Goal: Contribute content: Add original content to the website for others to see

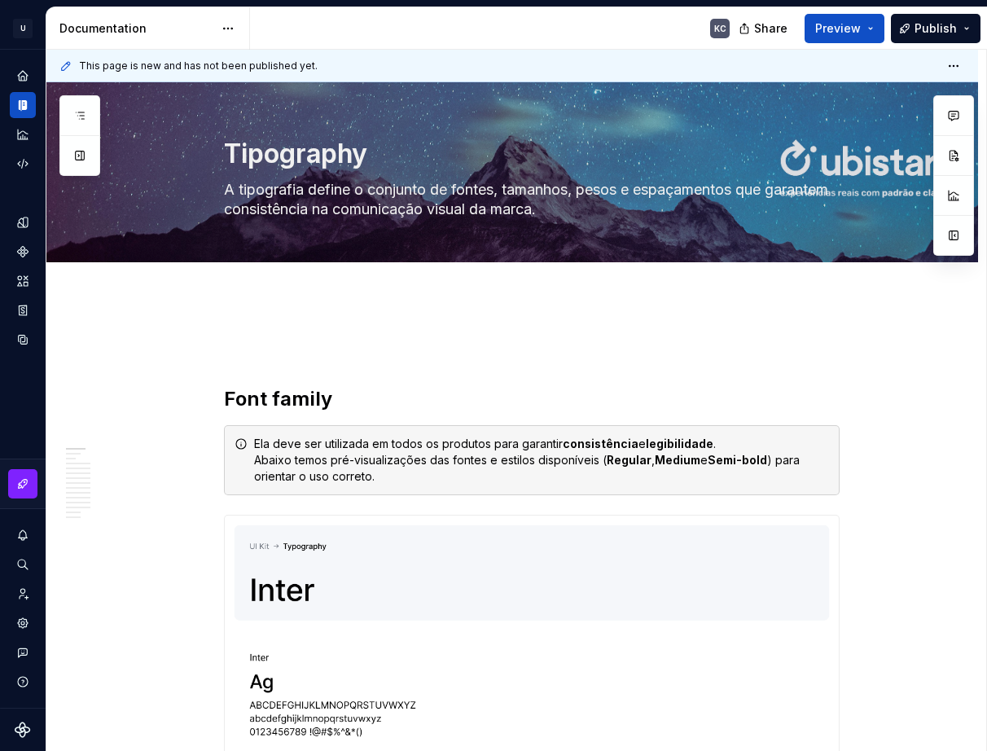
click at [115, 29] on div "Documentation" at bounding box center [136, 28] width 154 height 16
click at [92, 119] on button "button" at bounding box center [79, 115] width 29 height 29
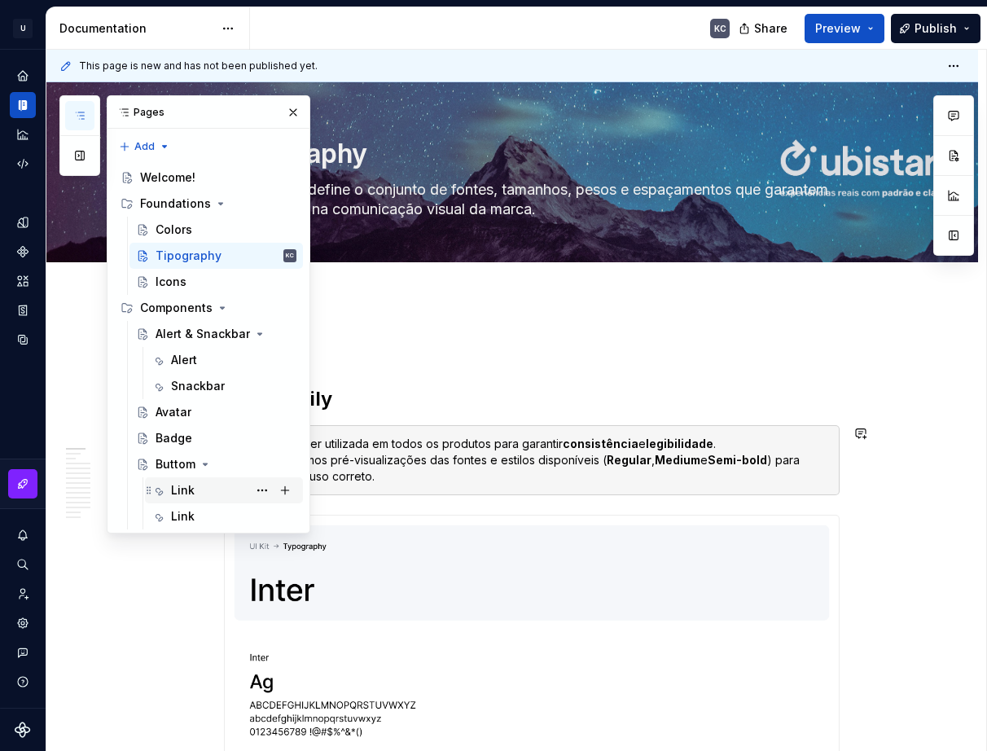
click at [181, 498] on div "Link" at bounding box center [183, 490] width 24 height 16
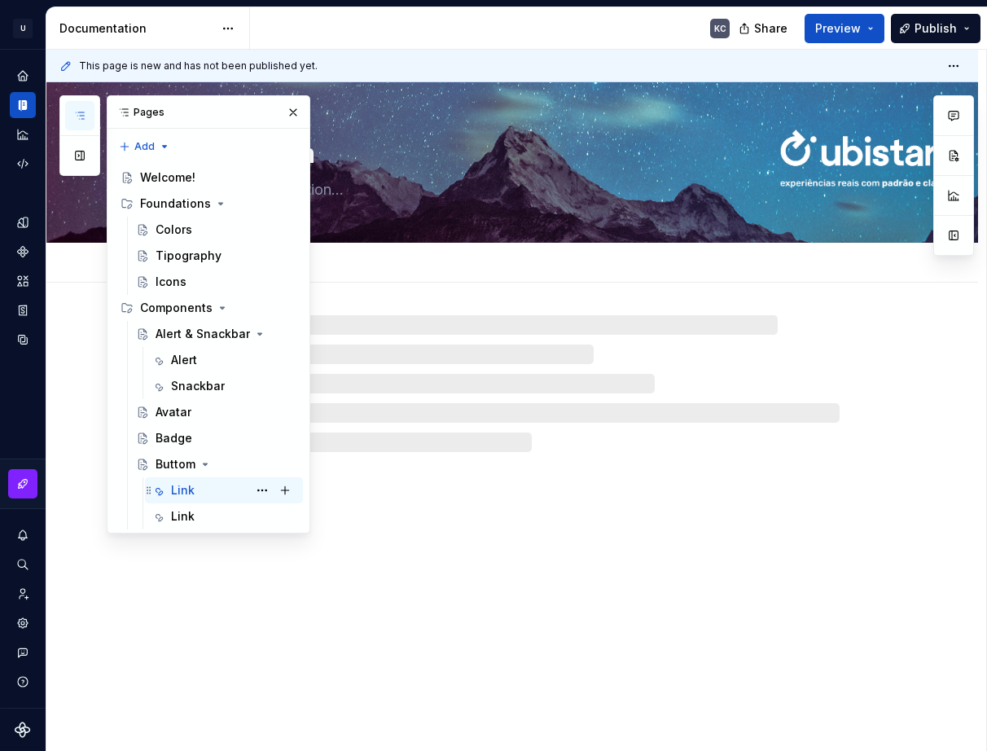
click at [222, 496] on div "Link KC" at bounding box center [233, 490] width 125 height 23
click at [297, 109] on button "button" at bounding box center [293, 112] width 23 height 23
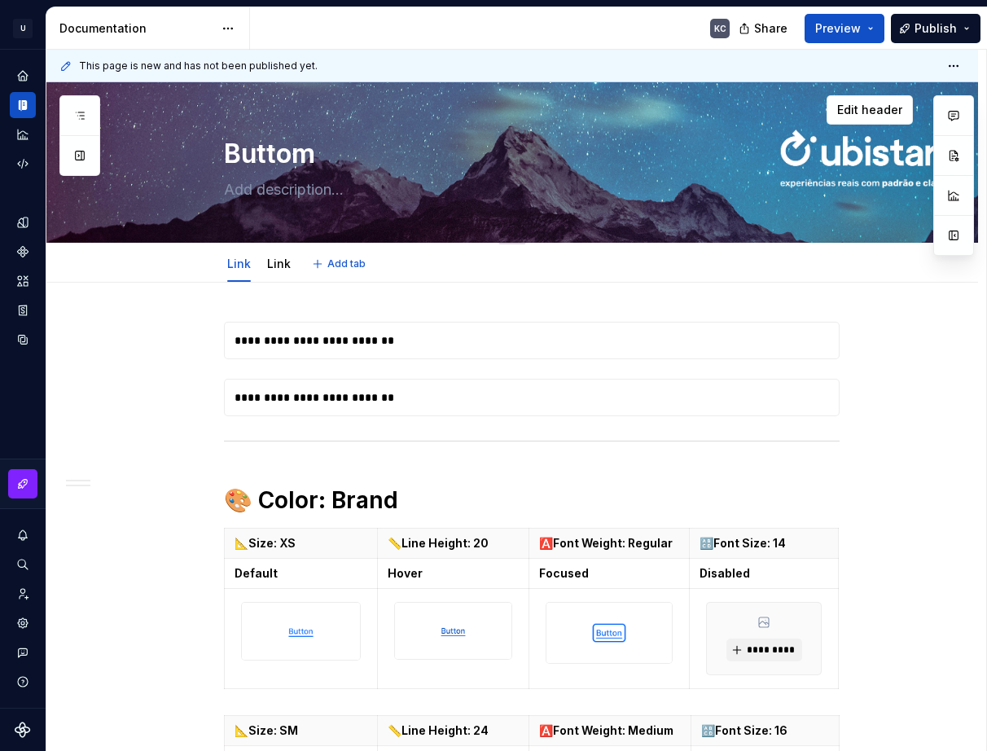
click at [307, 196] on textarea at bounding box center [529, 190] width 616 height 26
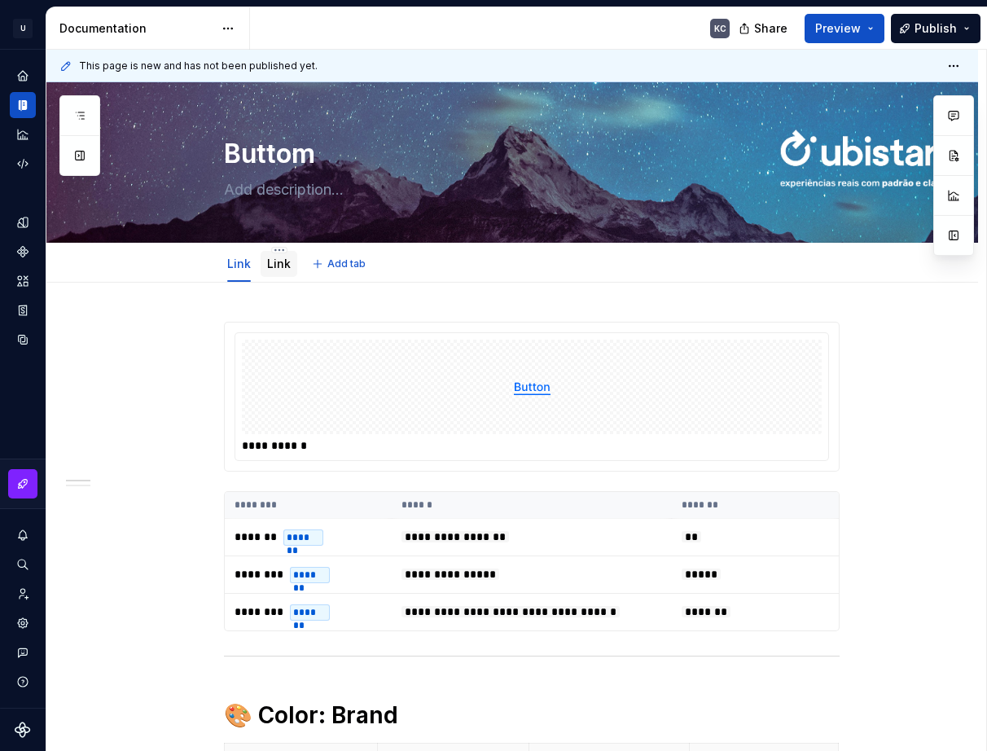
click at [274, 270] on div "Link" at bounding box center [279, 264] width 24 height 16
click at [420, 255] on div "Link Link Add tab" at bounding box center [531, 264] width 635 height 36
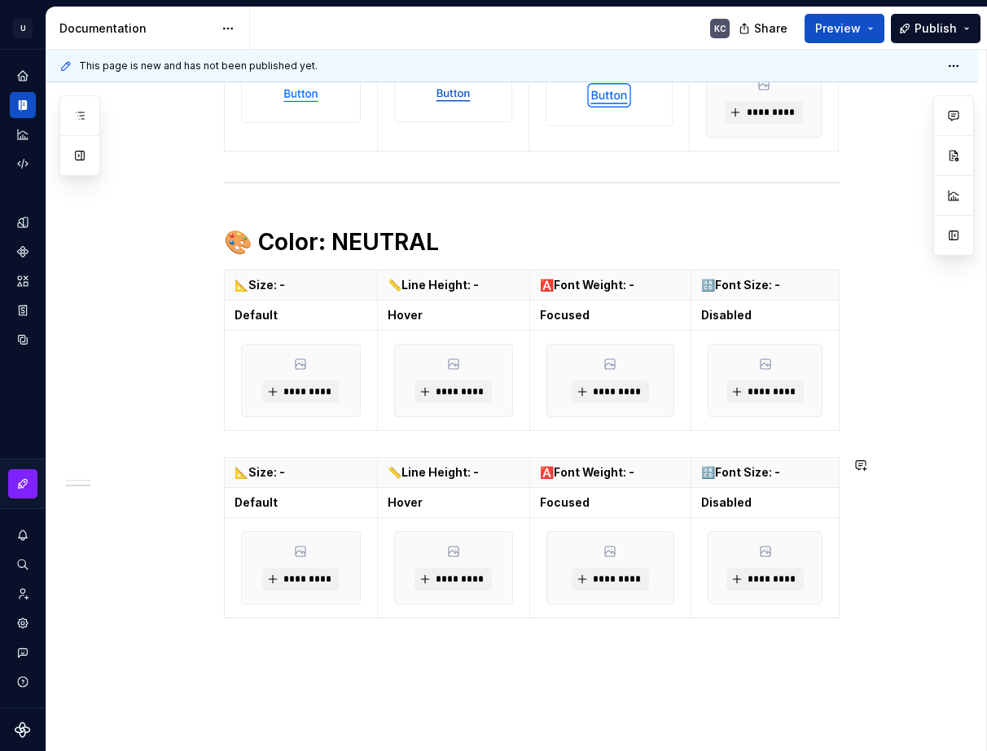
scroll to position [1309, 0]
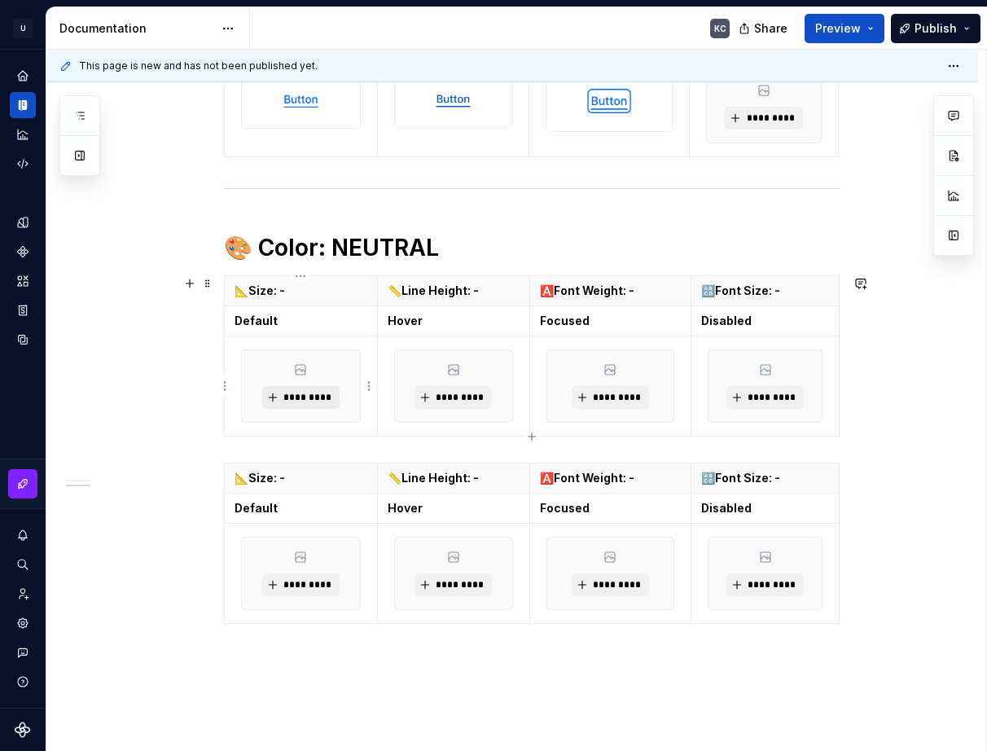
click at [312, 399] on span "*********" at bounding box center [308, 397] width 50 height 13
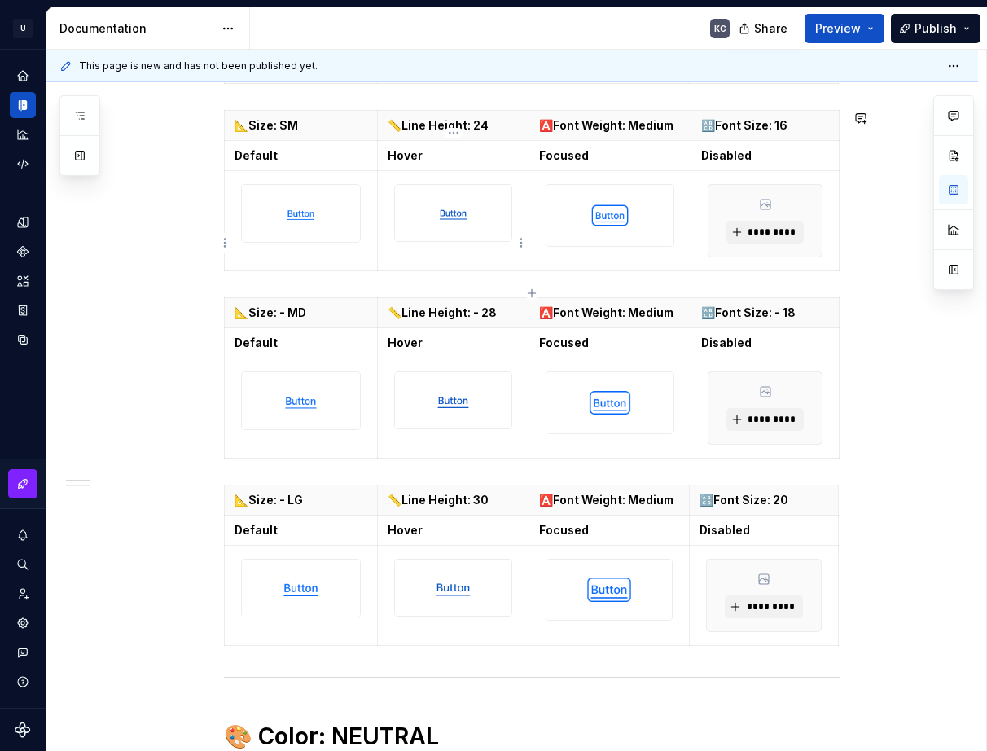
scroll to position [576, 0]
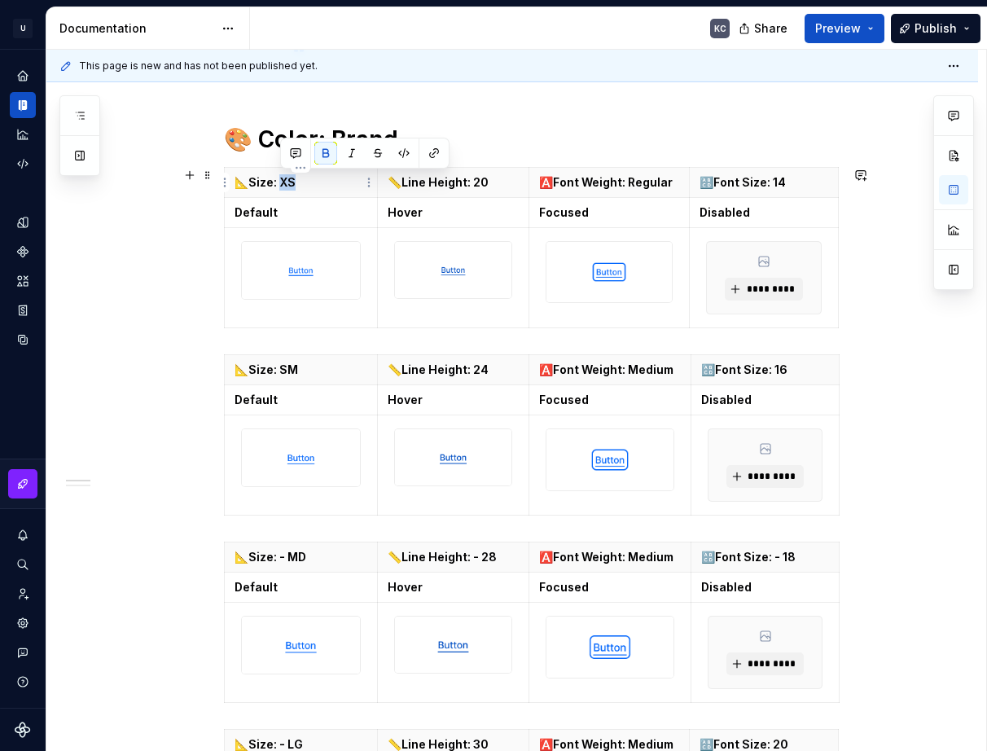
drag, startPoint x: 280, startPoint y: 182, endPoint x: 295, endPoint y: 182, distance: 14.7
click at [295, 182] on strong "📐Size: XS" at bounding box center [265, 182] width 61 height 14
copy strong "S"
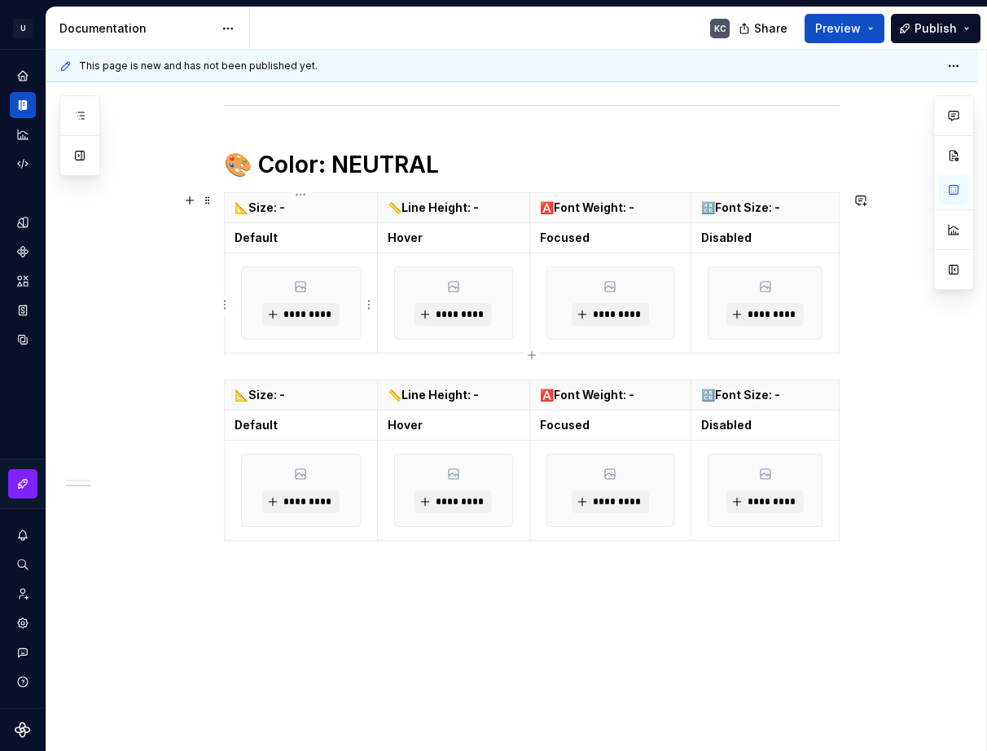
scroll to position [1390, 0]
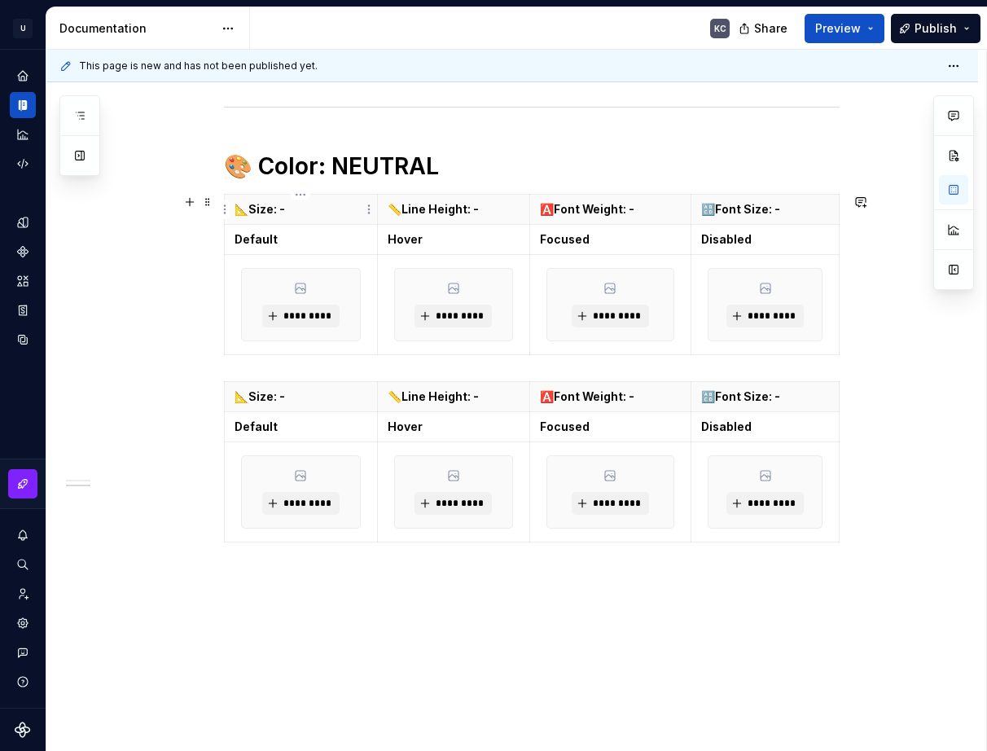
click at [290, 213] on p "📐Size: -" at bounding box center [301, 209] width 133 height 16
click at [281, 211] on p "📐Size: -" at bounding box center [301, 209] width 133 height 16
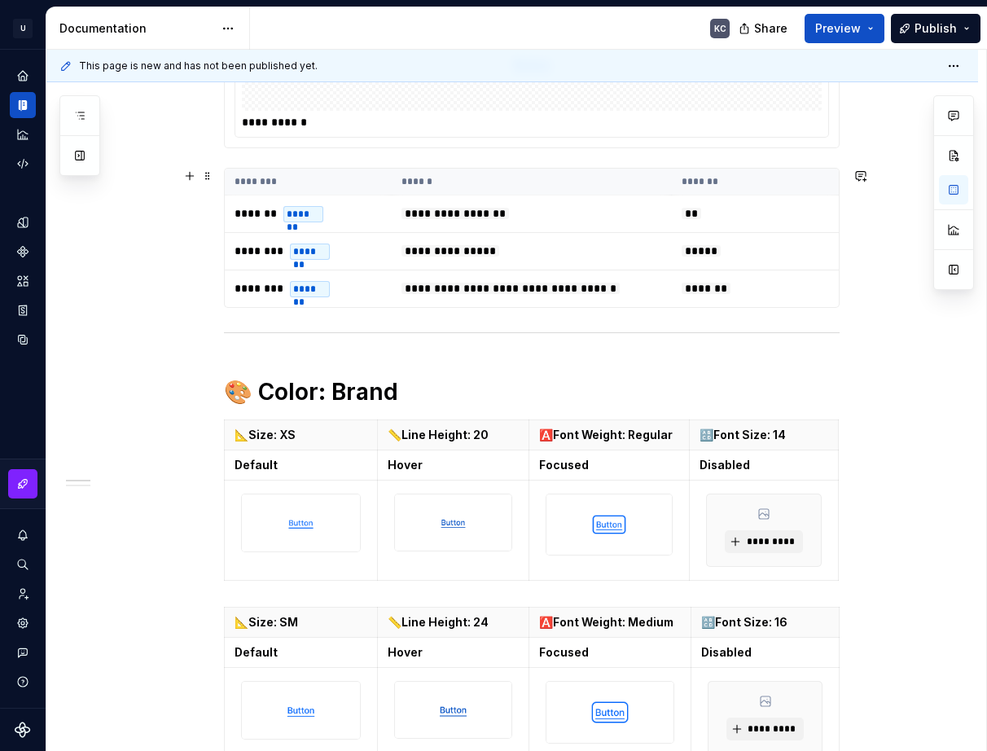
scroll to position [331, 0]
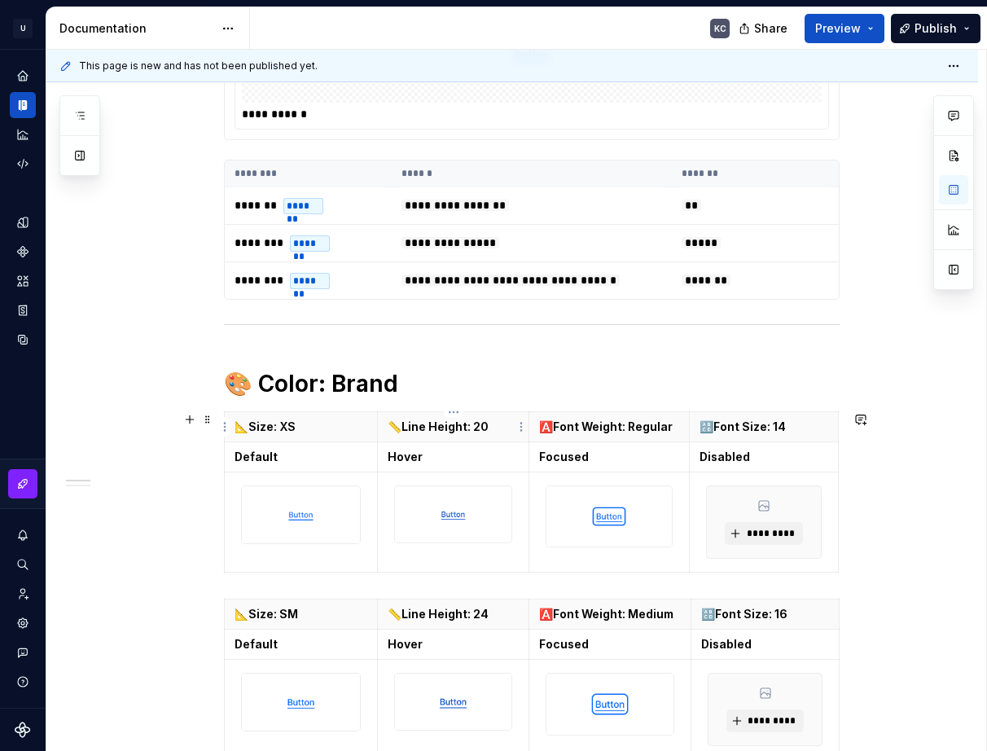
click at [466, 432] on p "📏Line Height: 20" at bounding box center [454, 427] width 132 height 16
click at [489, 432] on p "📏Line Height: 20" at bounding box center [454, 427] width 132 height 16
drag, startPoint x: 628, startPoint y: 427, endPoint x: 674, endPoint y: 431, distance: 46.6
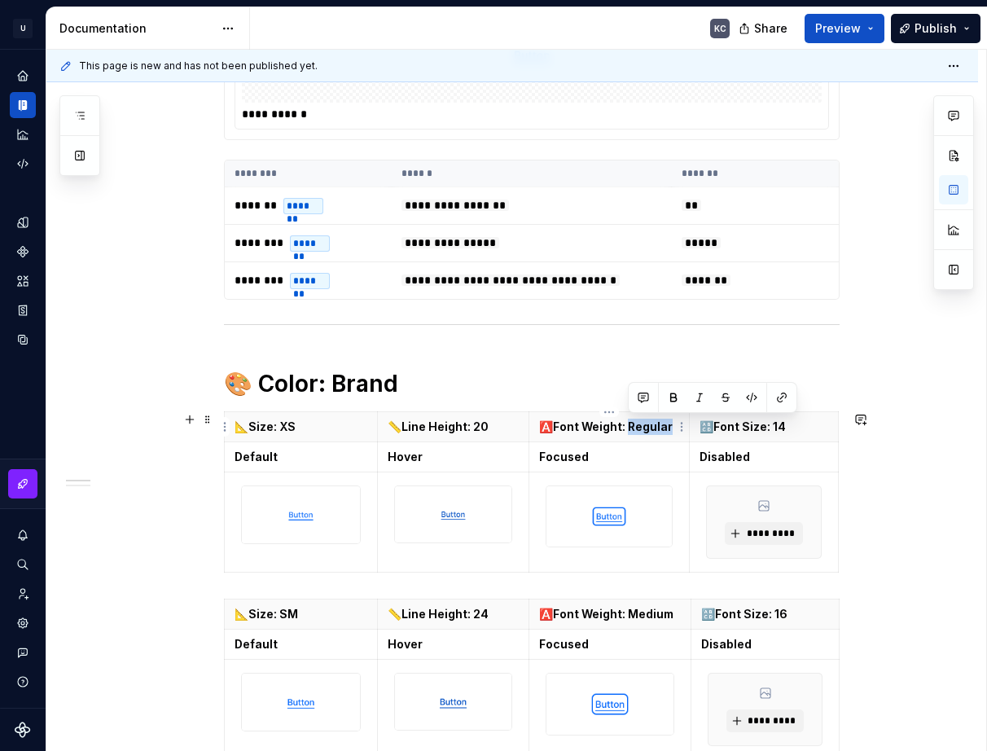
click at [674, 431] on p "🅰️Font Weight: Regular" at bounding box center [609, 427] width 140 height 16
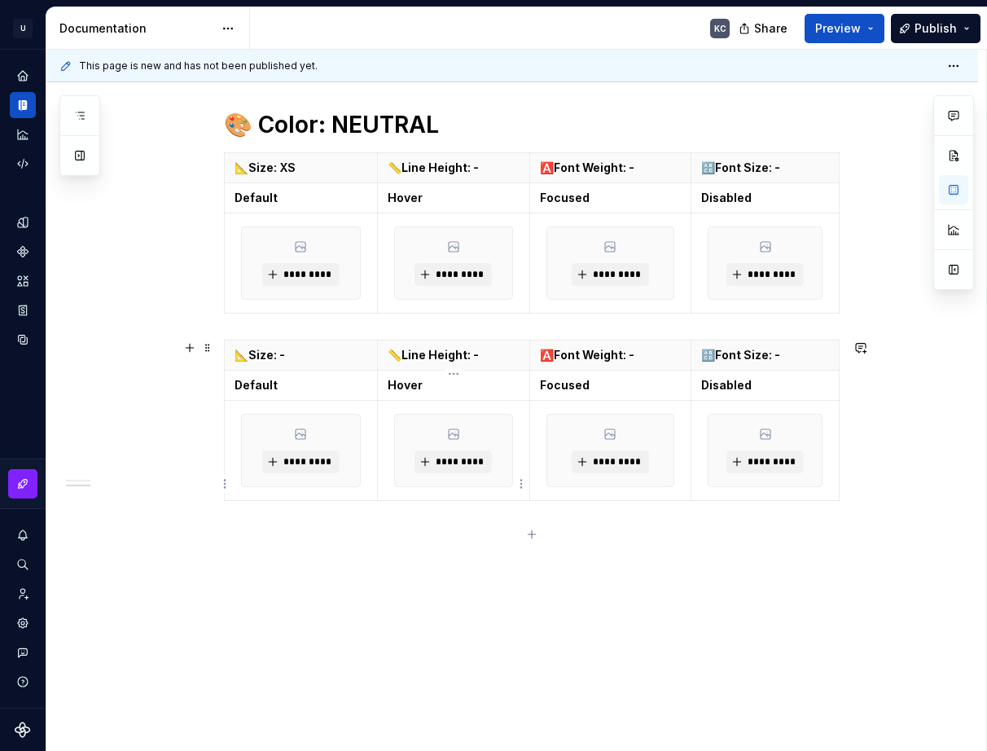
scroll to position [1390, 0]
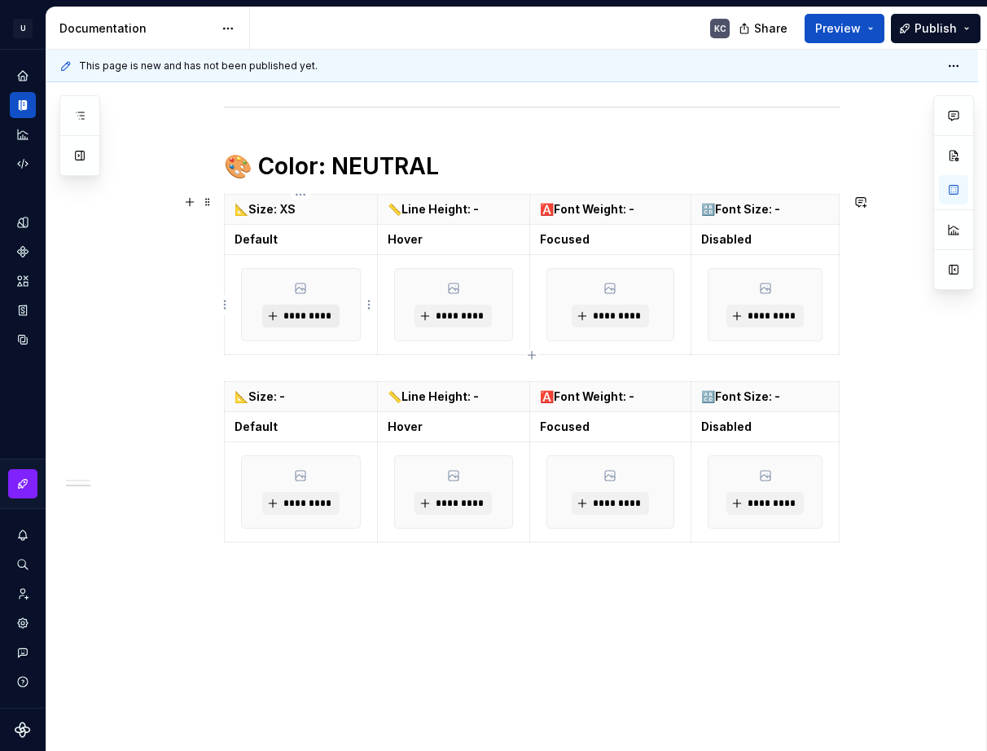
click at [309, 318] on span "*********" at bounding box center [308, 315] width 50 height 13
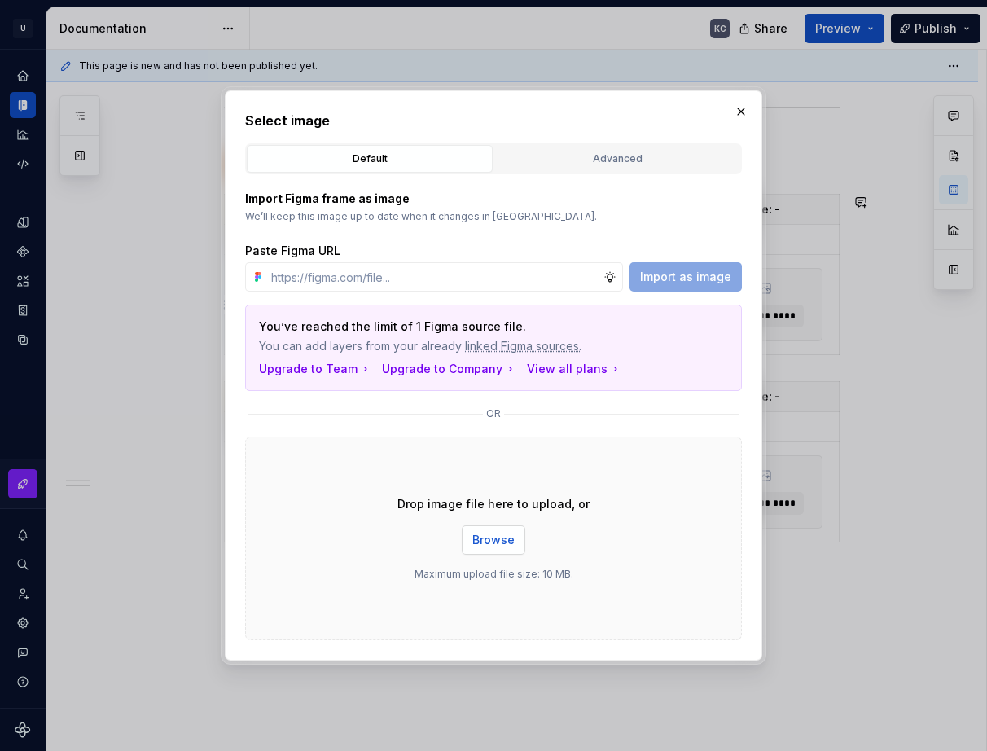
click at [517, 544] on button "Browse" at bounding box center [494, 539] width 64 height 29
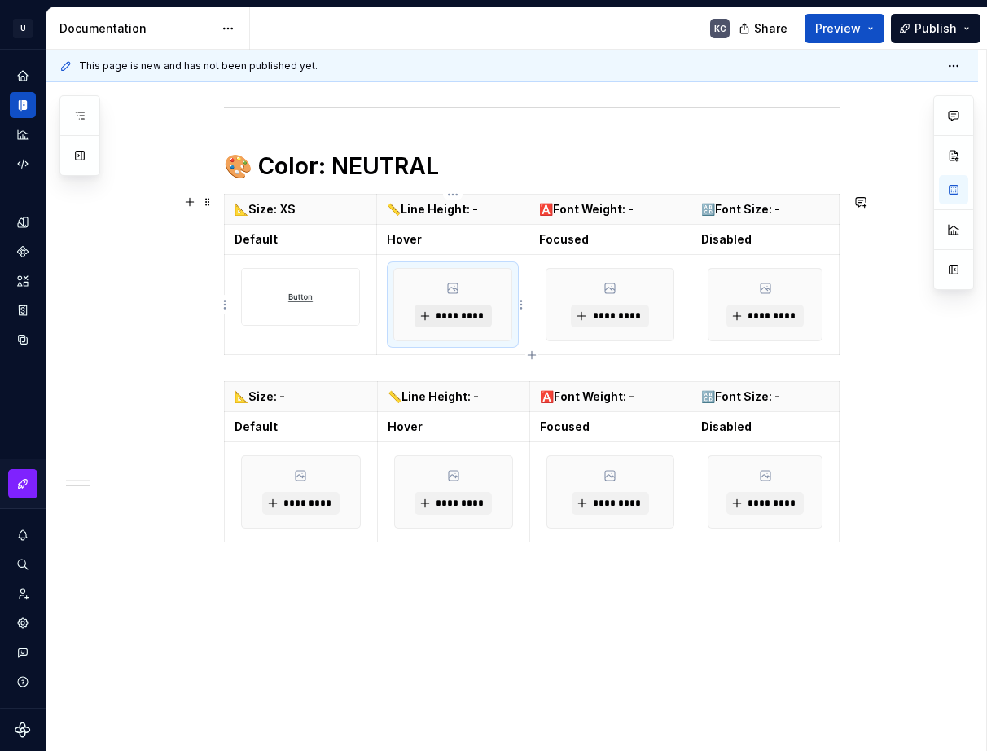
click at [451, 316] on span "*********" at bounding box center [460, 315] width 50 height 13
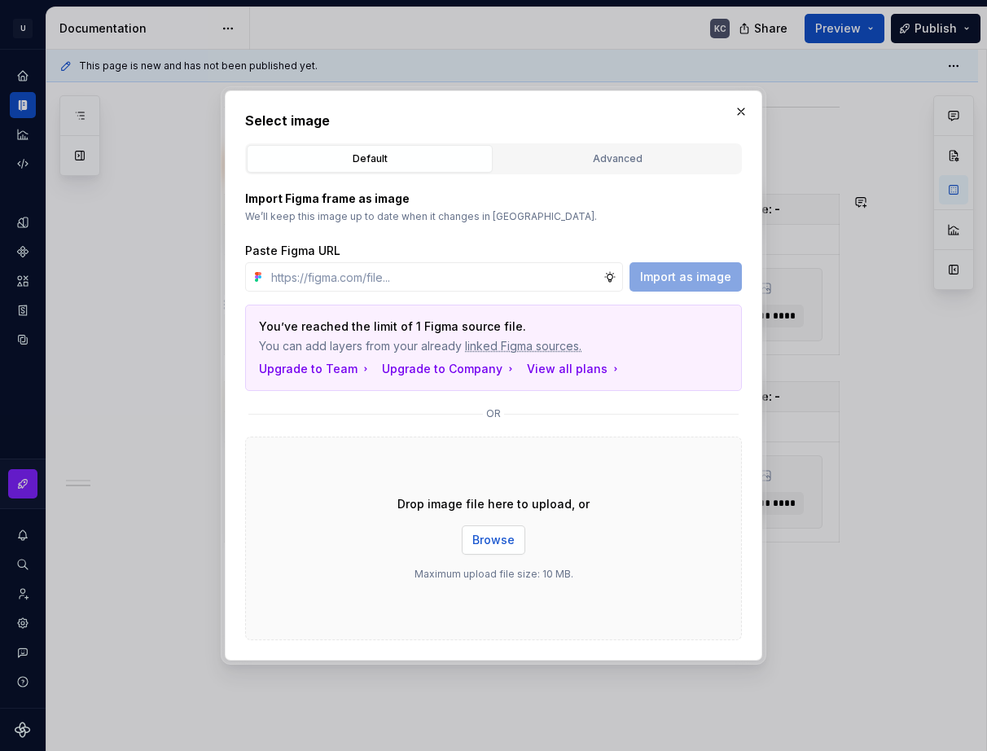
click at [482, 544] on span "Browse" at bounding box center [493, 540] width 42 height 16
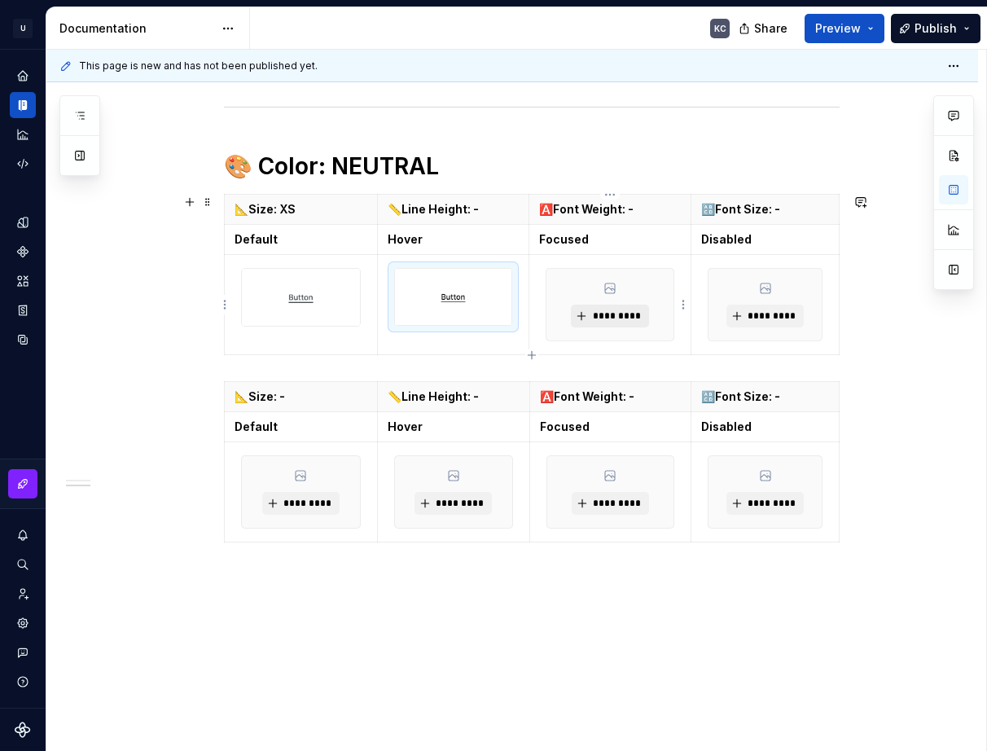
click at [600, 318] on span "*********" at bounding box center [616, 315] width 50 height 13
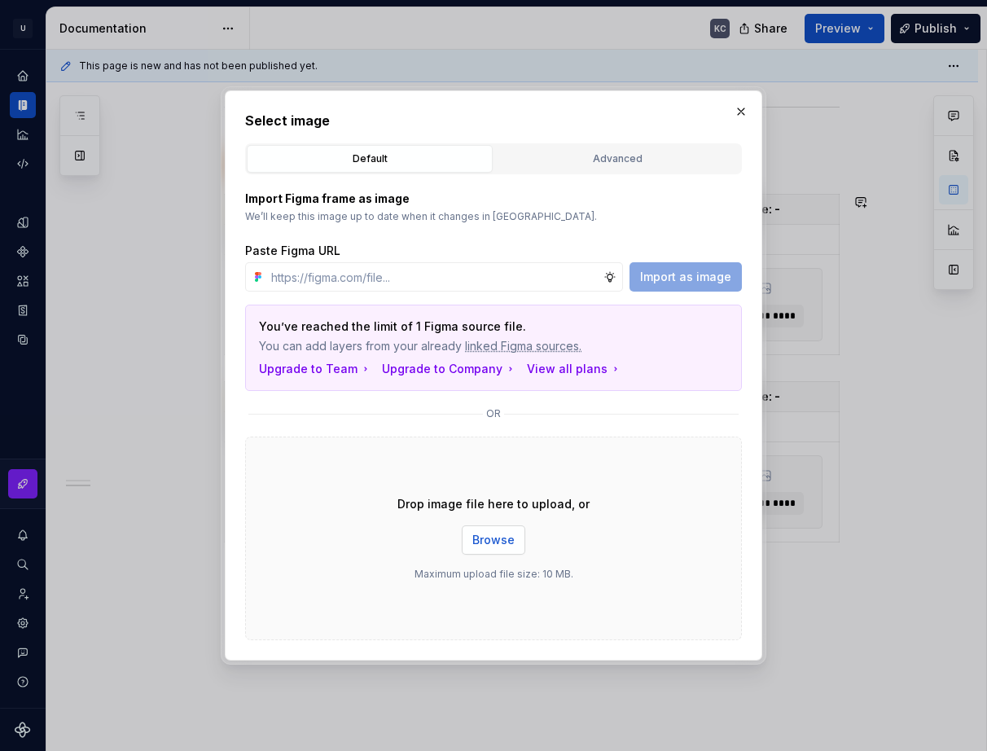
click at [480, 529] on button "Browse" at bounding box center [494, 539] width 64 height 29
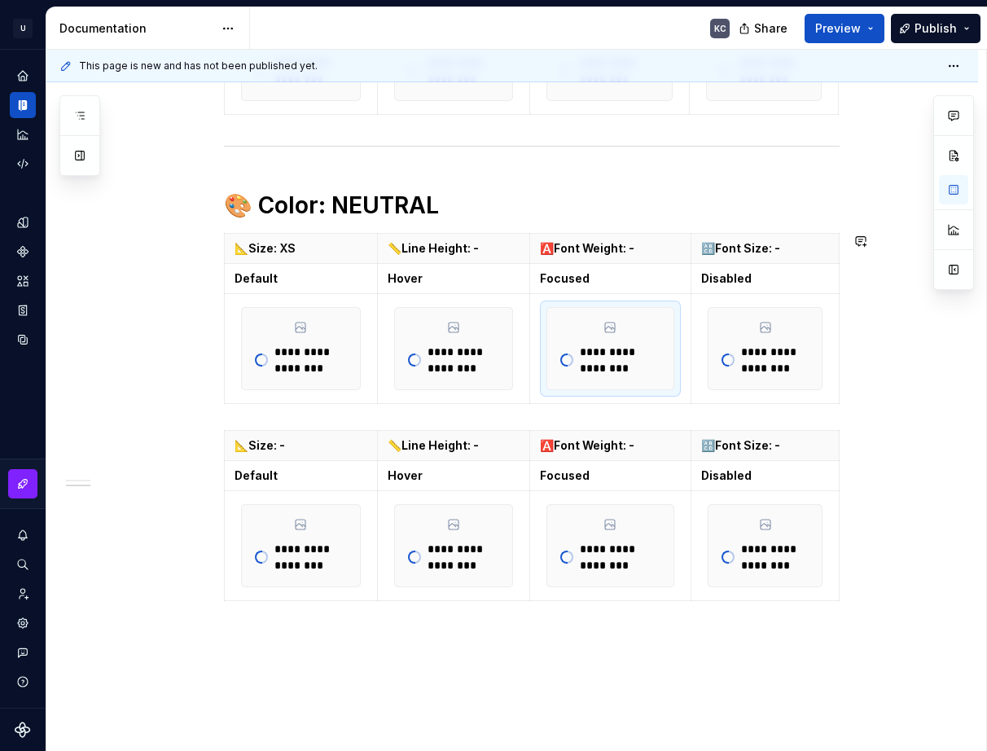
scroll to position [1429, 0]
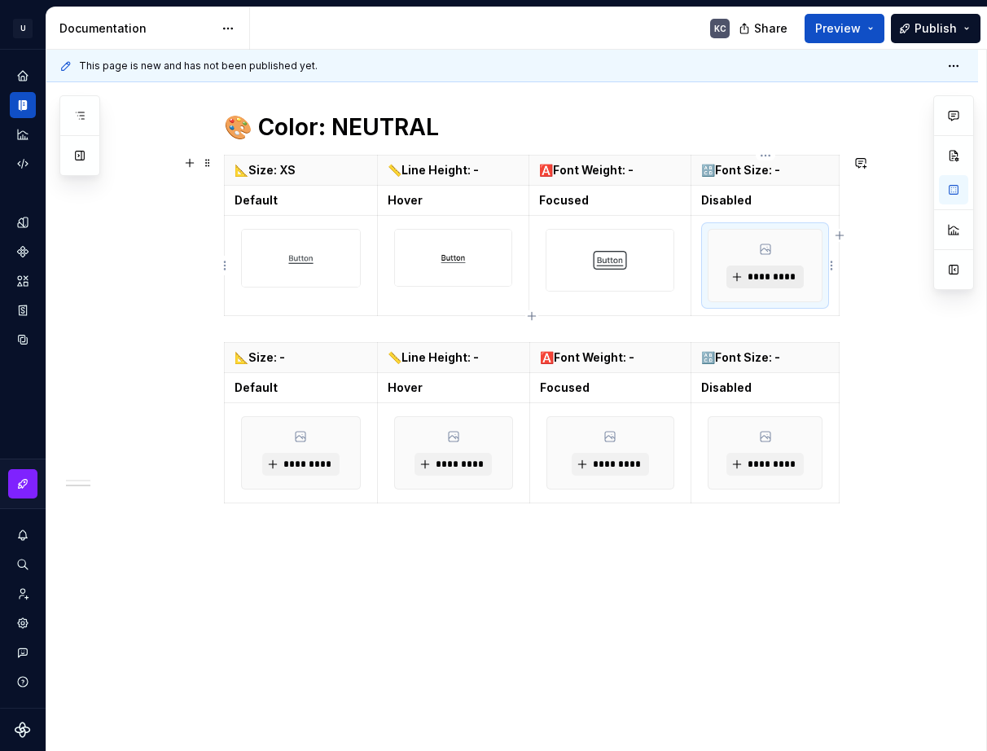
click at [779, 279] on span "*********" at bounding box center [772, 276] width 50 height 13
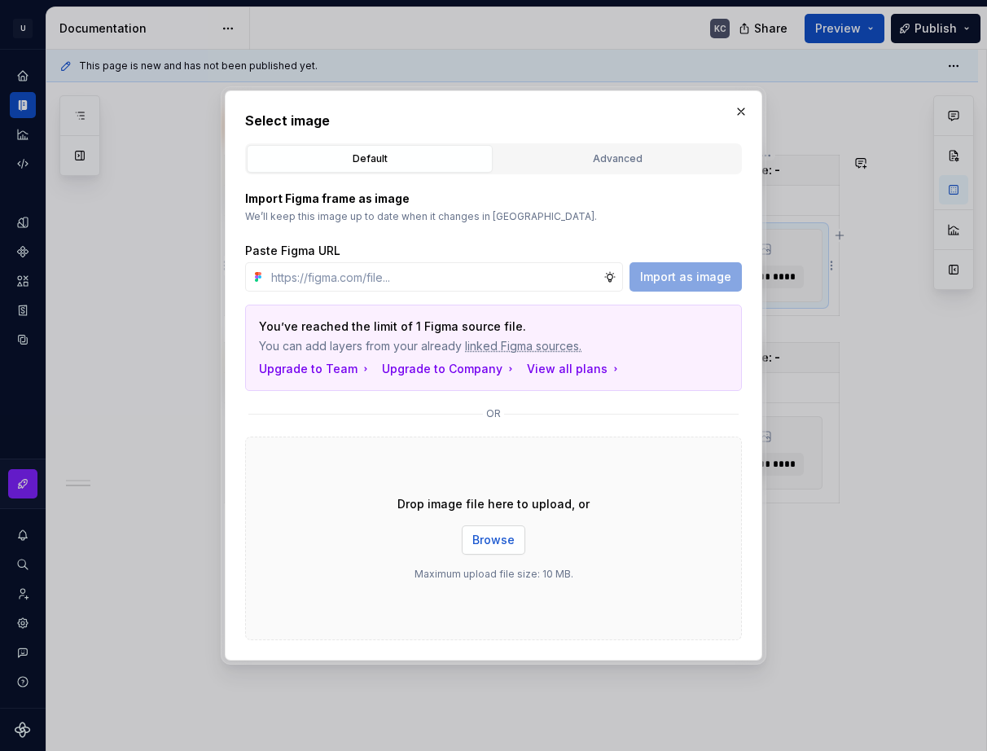
click at [494, 530] on button "Browse" at bounding box center [494, 539] width 64 height 29
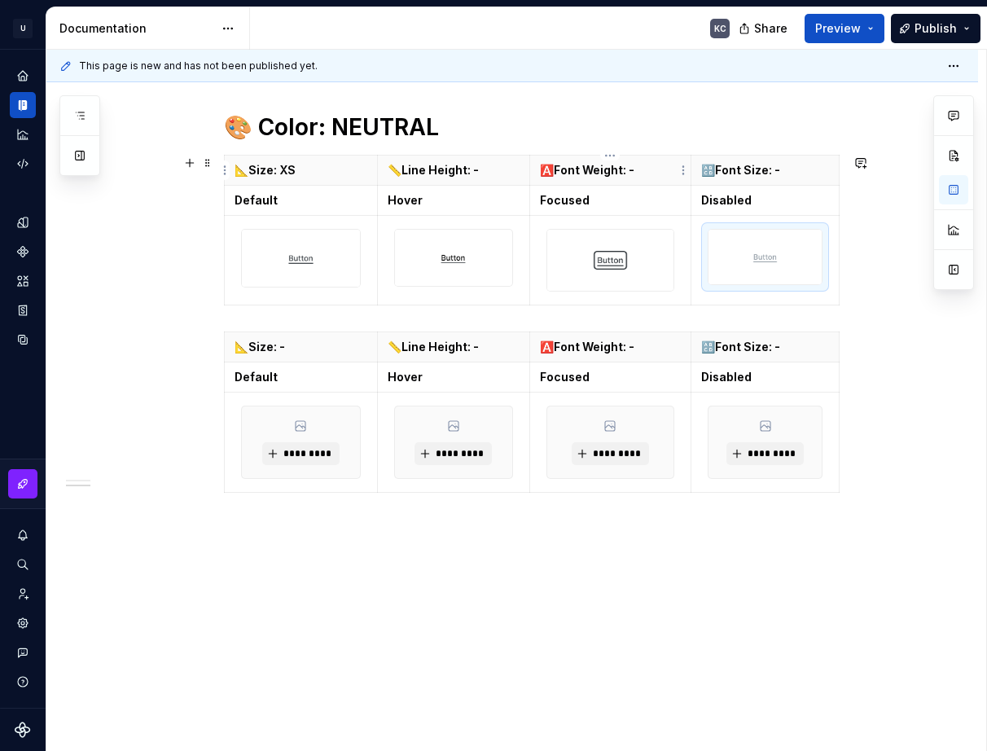
click at [650, 169] on p "🅰️Font Weight: -" at bounding box center [611, 170] width 142 height 16
type textarea "*"
click at [487, 176] on p "📏Line Height: -" at bounding box center [454, 170] width 132 height 16
drag, startPoint x: 650, startPoint y: 172, endPoint x: 630, endPoint y: 170, distance: 20.4
click at [630, 170] on p "🅰️Font Weight: -20" at bounding box center [611, 170] width 142 height 16
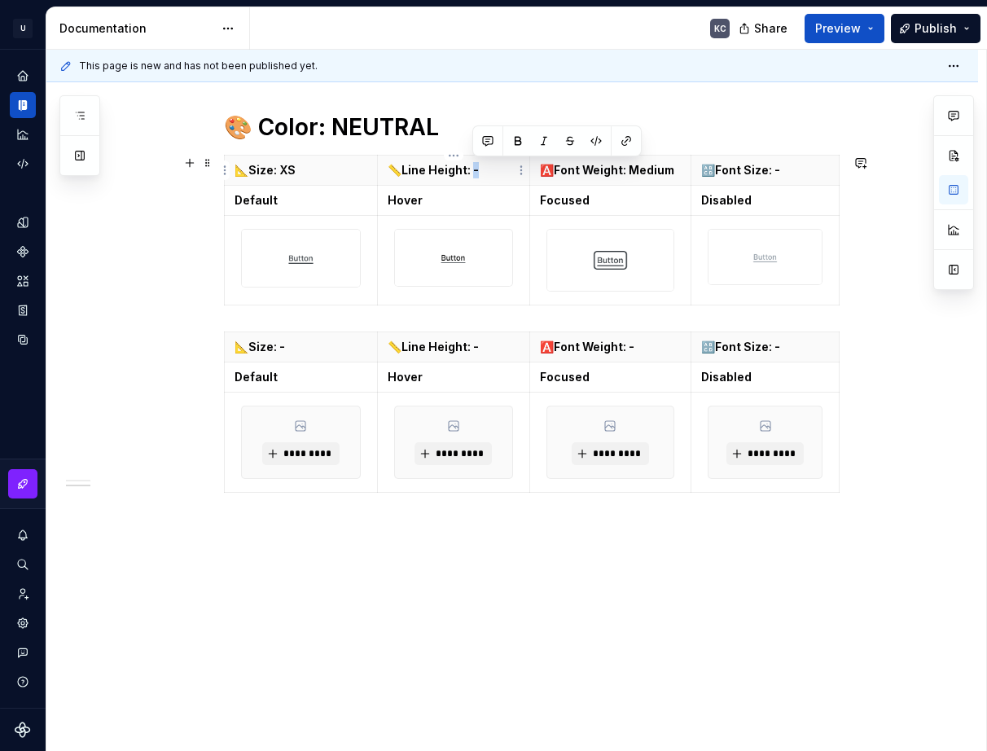
click at [475, 165] on p "📏Line Height: -" at bounding box center [454, 170] width 132 height 16
drag, startPoint x: 465, startPoint y: 173, endPoint x: 404, endPoint y: 167, distance: 61.4
click at [404, 167] on p "📏Line Height: -" at bounding box center [454, 170] width 132 height 16
click at [789, 172] on p "🔠Font Size: -" at bounding box center [765, 170] width 128 height 16
click at [477, 169] on p "📏Line Height: -" at bounding box center [454, 170] width 132 height 16
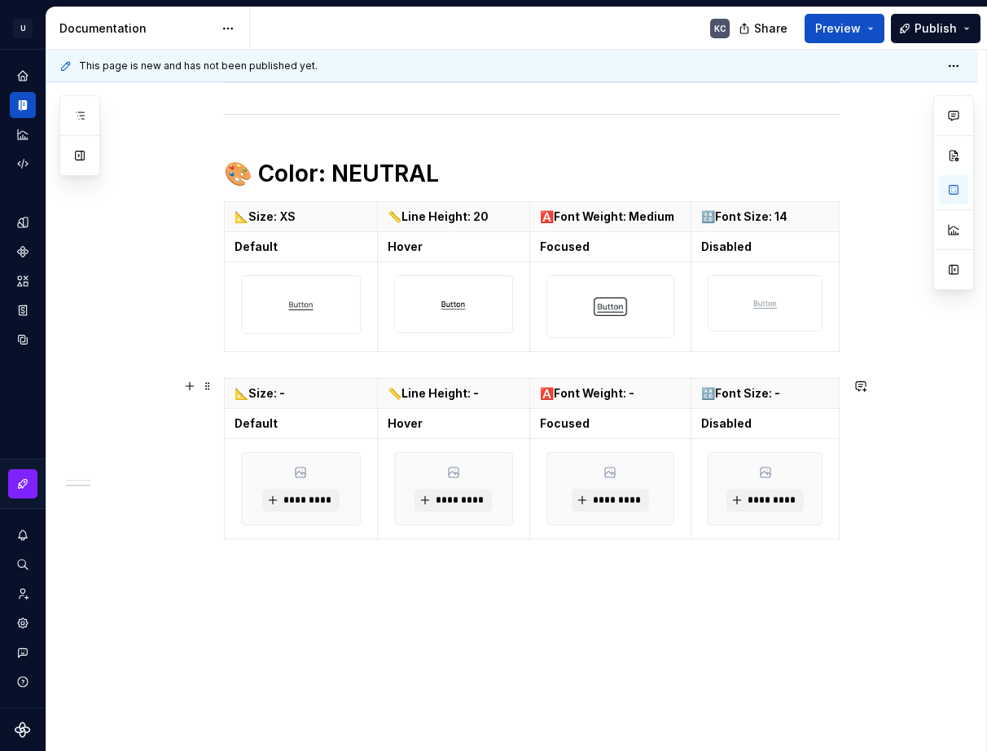
scroll to position [1384, 0]
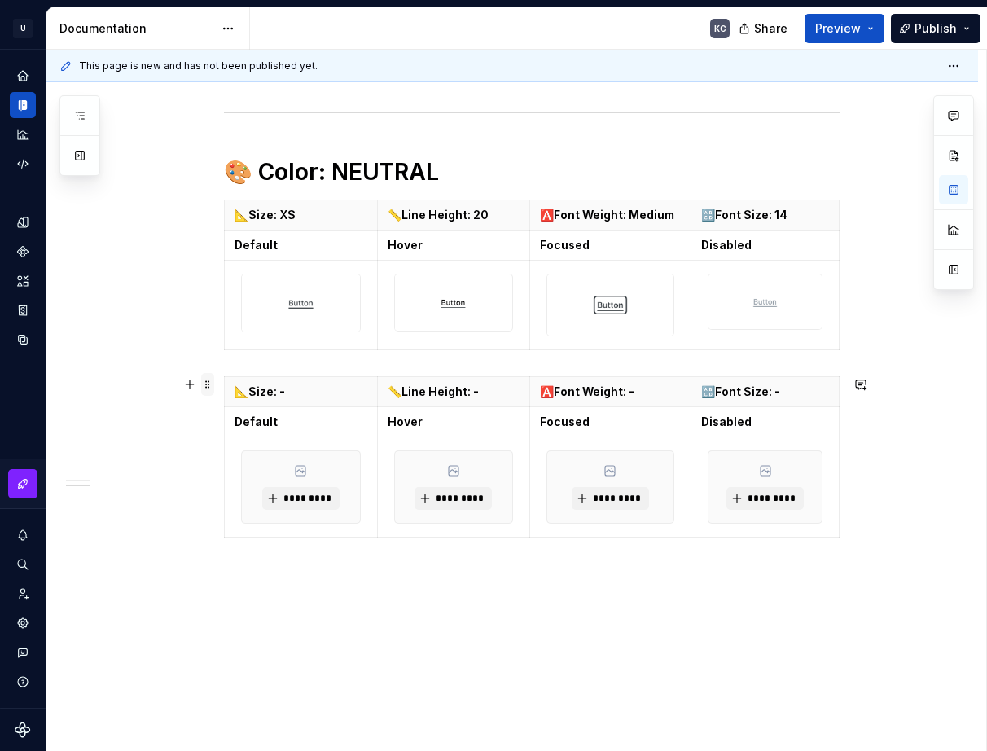
click at [212, 387] on span at bounding box center [207, 384] width 13 height 23
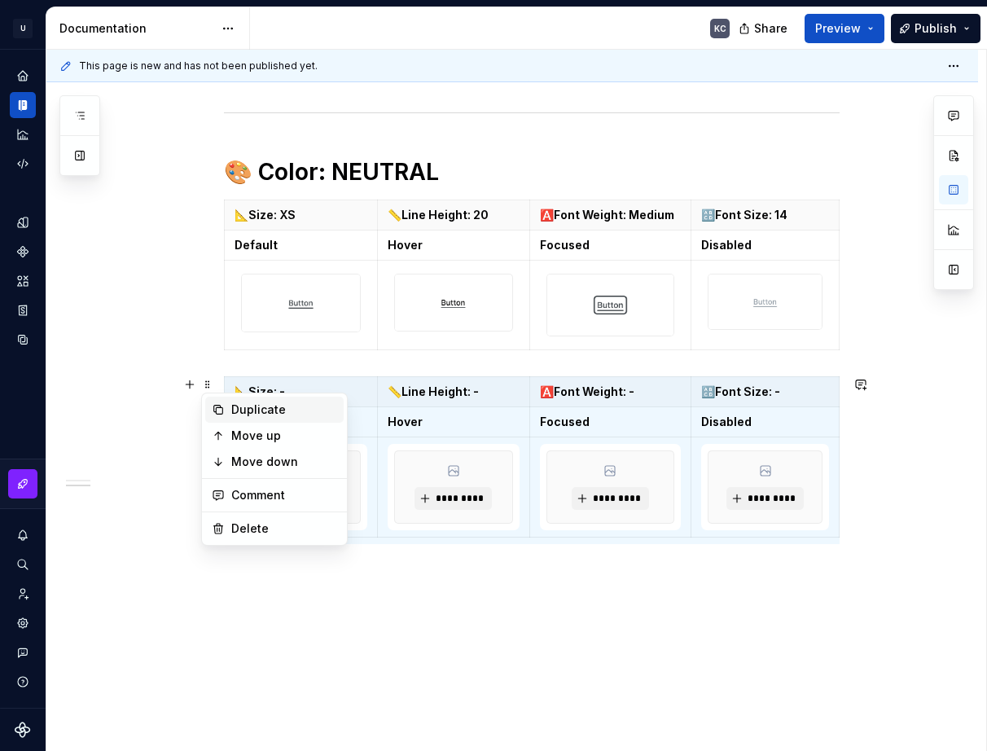
click at [238, 405] on div "Duplicate" at bounding box center [284, 409] width 106 height 16
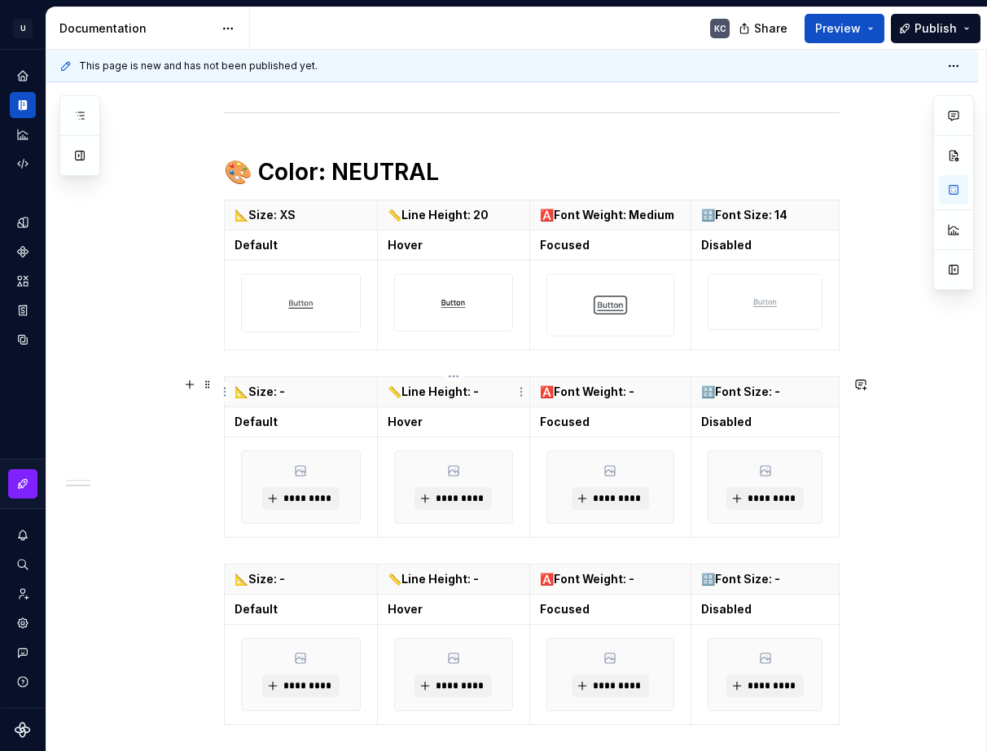
click at [488, 397] on p "📏Line Height: -" at bounding box center [454, 392] width 132 height 16
click at [798, 392] on p "🔠Font Size: -" at bounding box center [765, 392] width 128 height 16
drag, startPoint x: 633, startPoint y: 212, endPoint x: 671, endPoint y: 216, distance: 38.5
click at [671, 216] on p "🅰️Font Weight: Medium" at bounding box center [611, 215] width 142 height 16
copy p "edium"
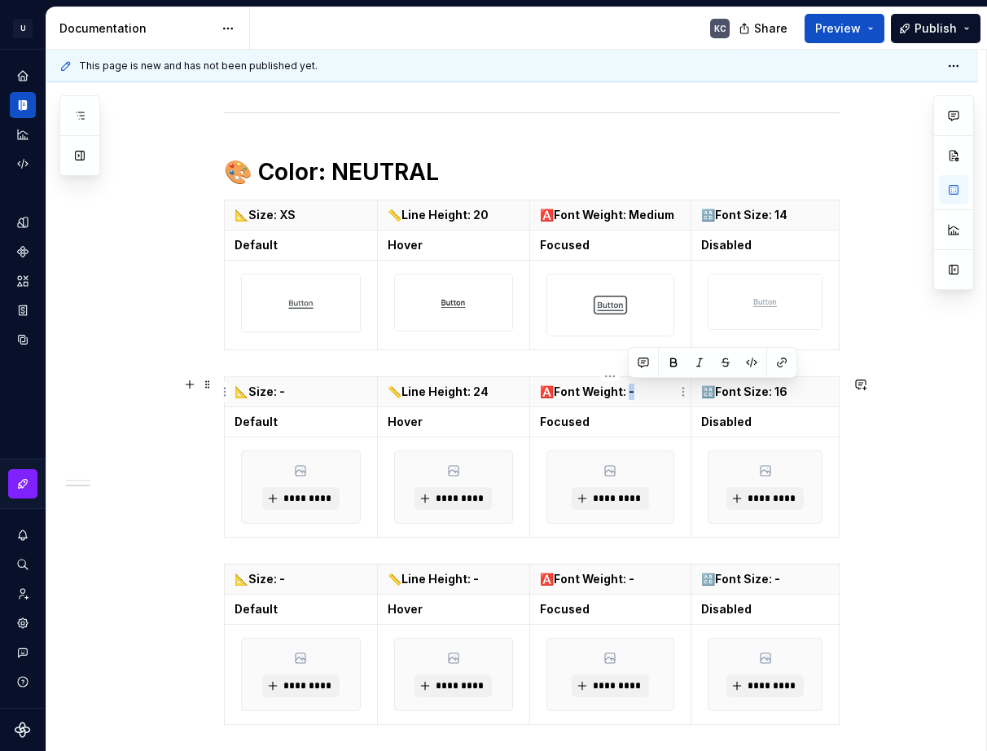
click at [634, 392] on p "🅰️Font Weight: -" at bounding box center [611, 392] width 142 height 16
click at [291, 393] on p "📐Size: -" at bounding box center [301, 392] width 133 height 16
click at [300, 499] on span "*********" at bounding box center [308, 498] width 50 height 13
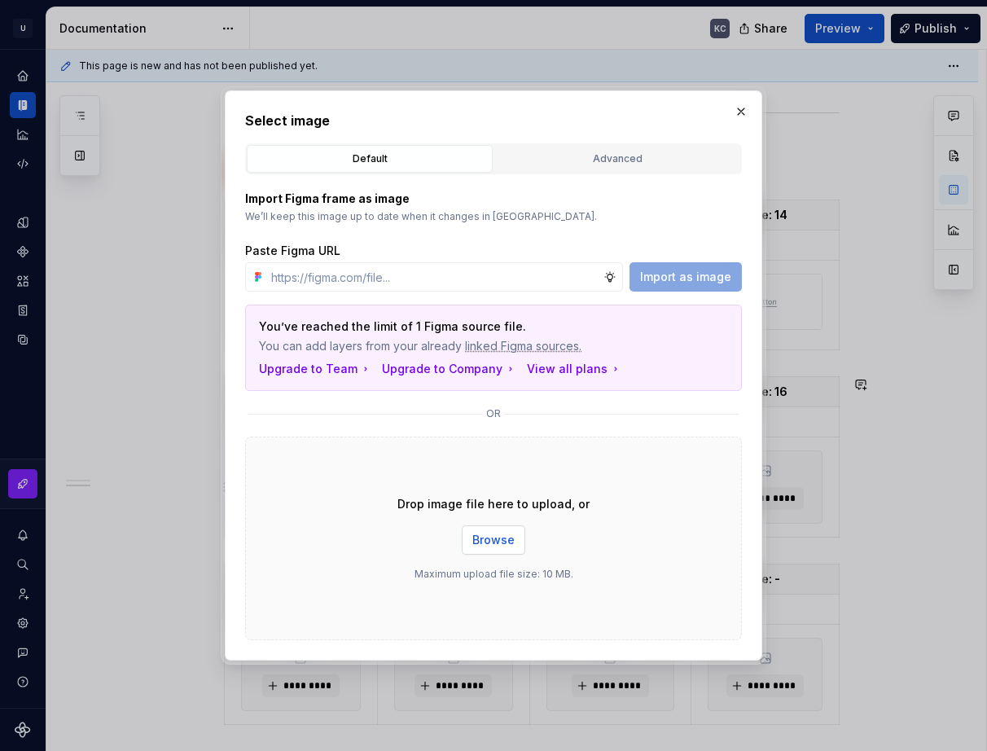
click at [481, 537] on span "Browse" at bounding box center [493, 540] width 42 height 16
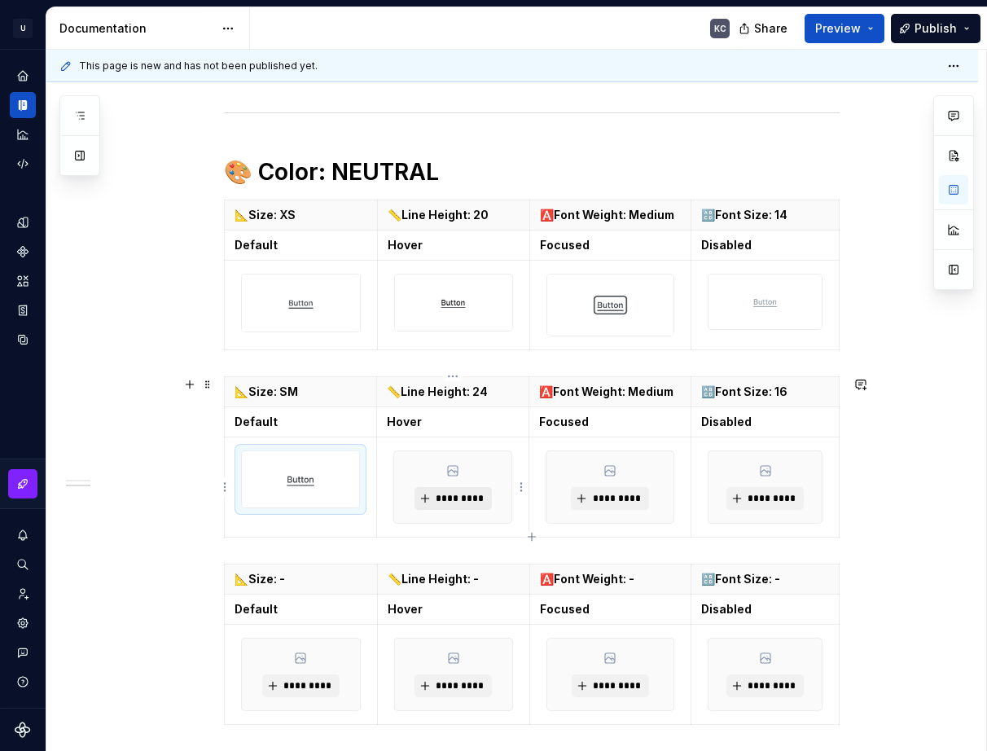
click at [476, 498] on span "*********" at bounding box center [460, 498] width 50 height 13
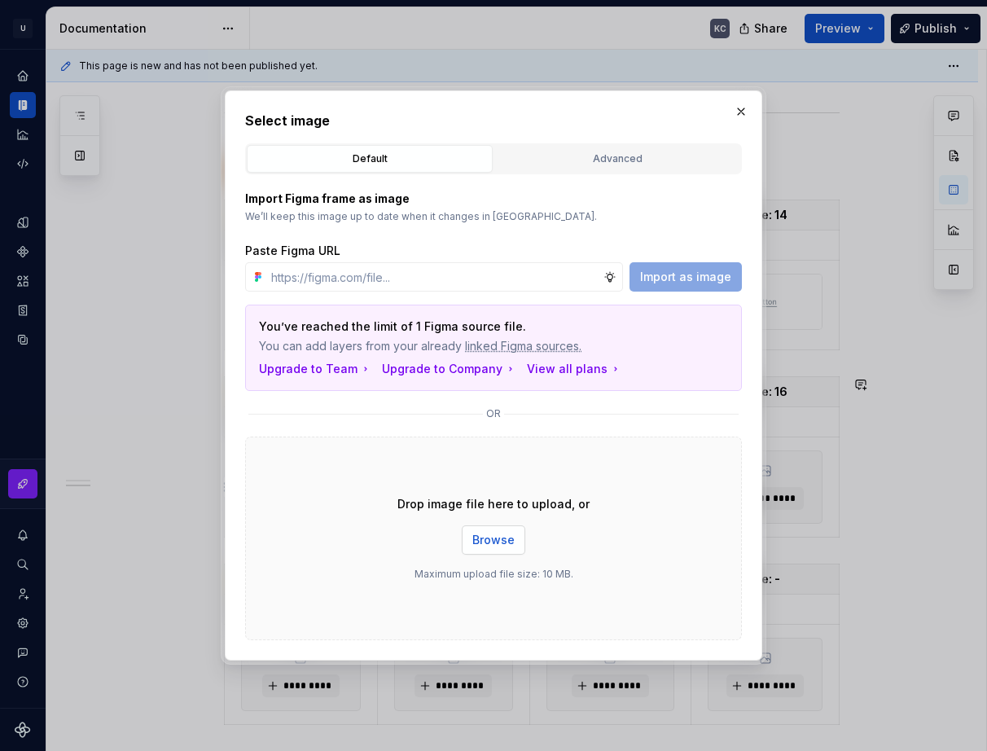
click at [494, 536] on span "Browse" at bounding box center [493, 540] width 42 height 16
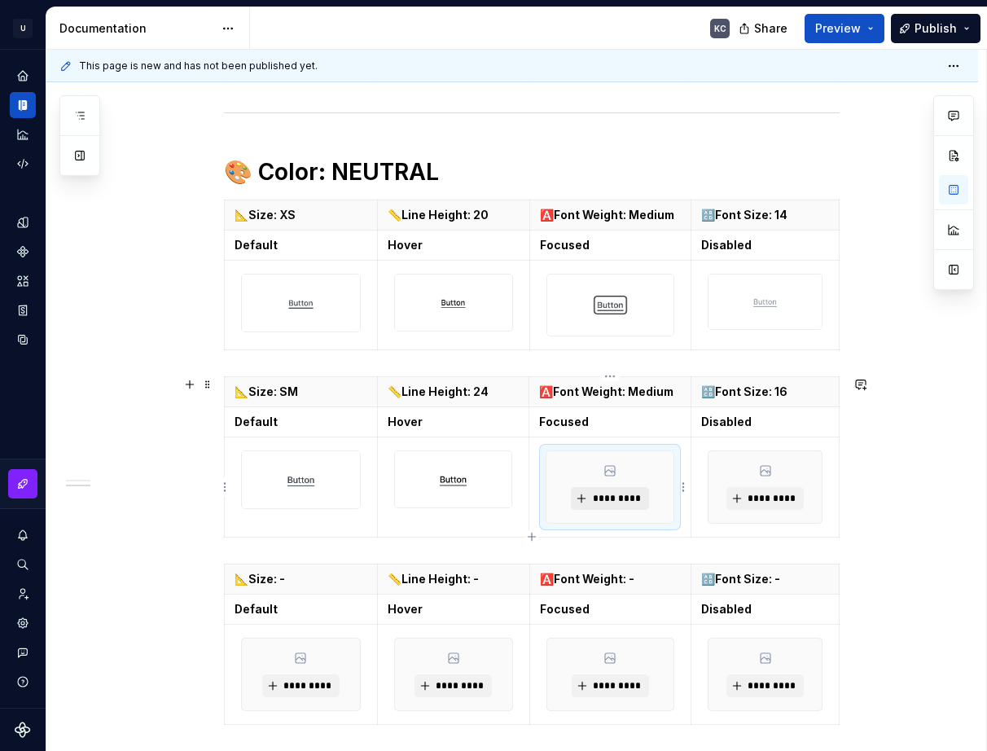
click at [614, 502] on span "*********" at bounding box center [616, 498] width 50 height 13
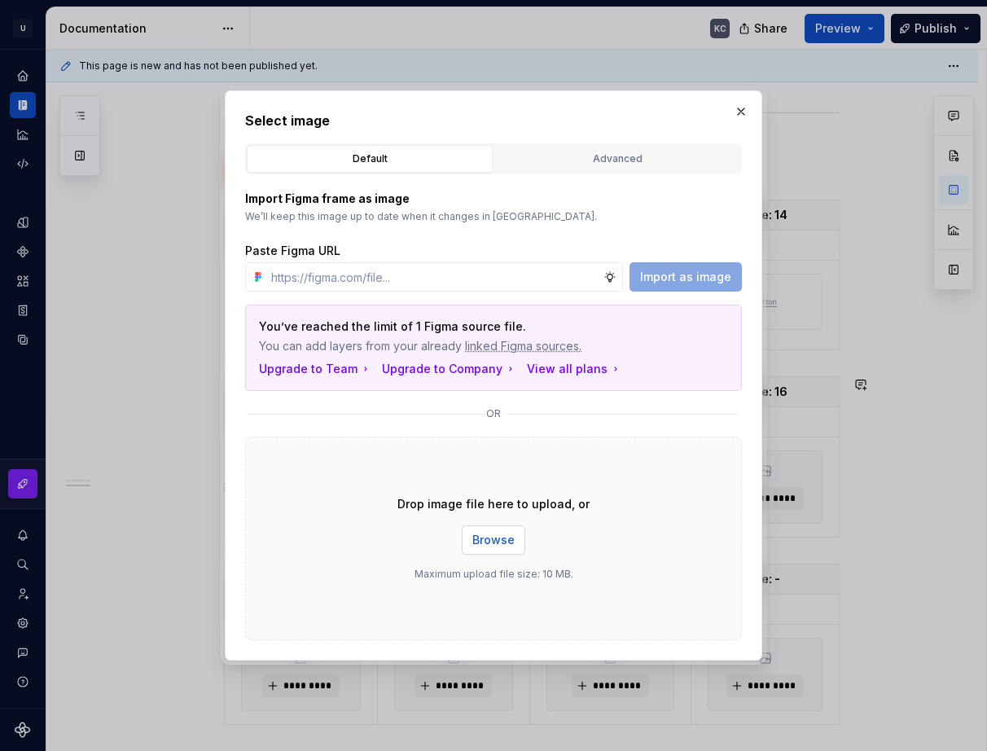
click at [492, 542] on span "Browse" at bounding box center [493, 540] width 42 height 16
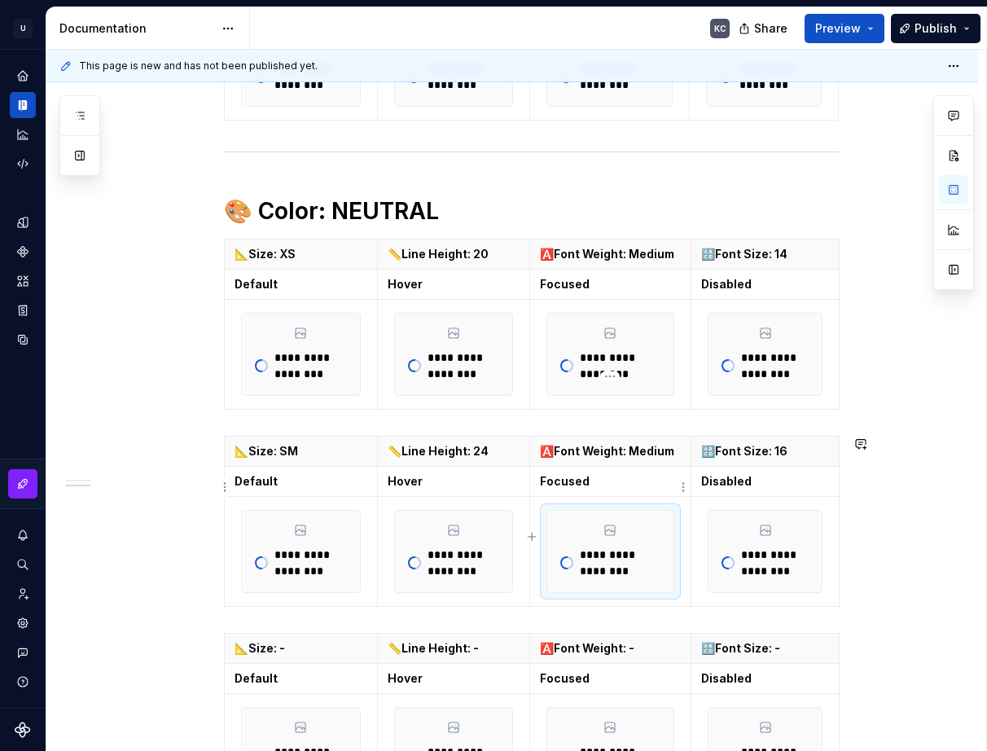
scroll to position [1424, 0]
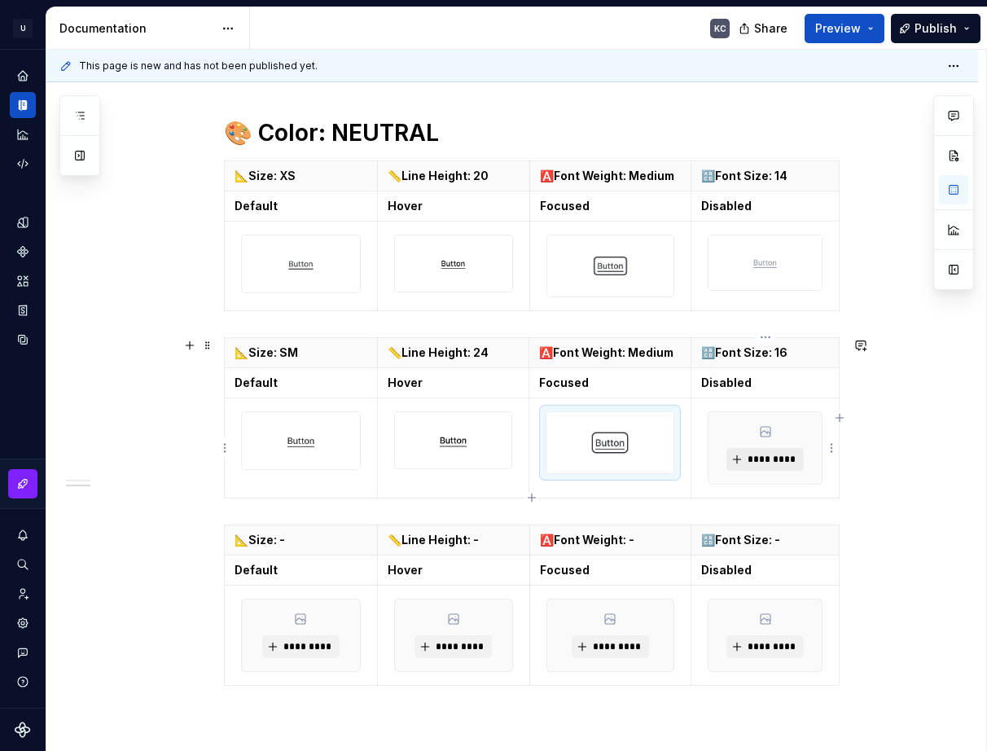
click at [770, 459] on span "*********" at bounding box center [772, 459] width 50 height 13
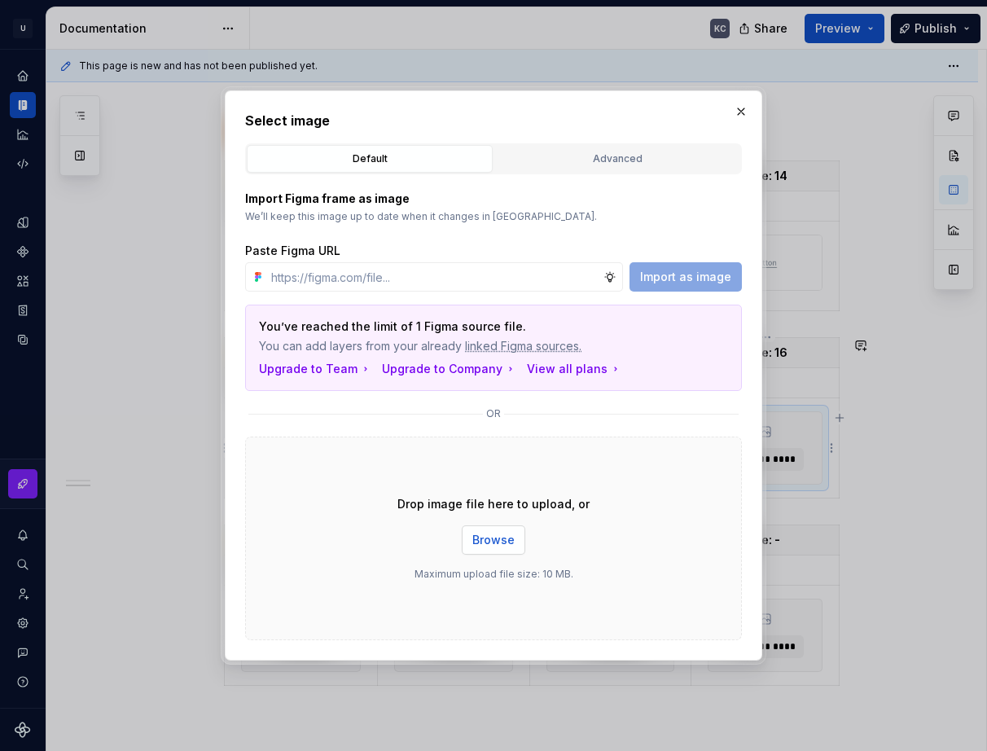
click at [499, 541] on span "Browse" at bounding box center [493, 540] width 42 height 16
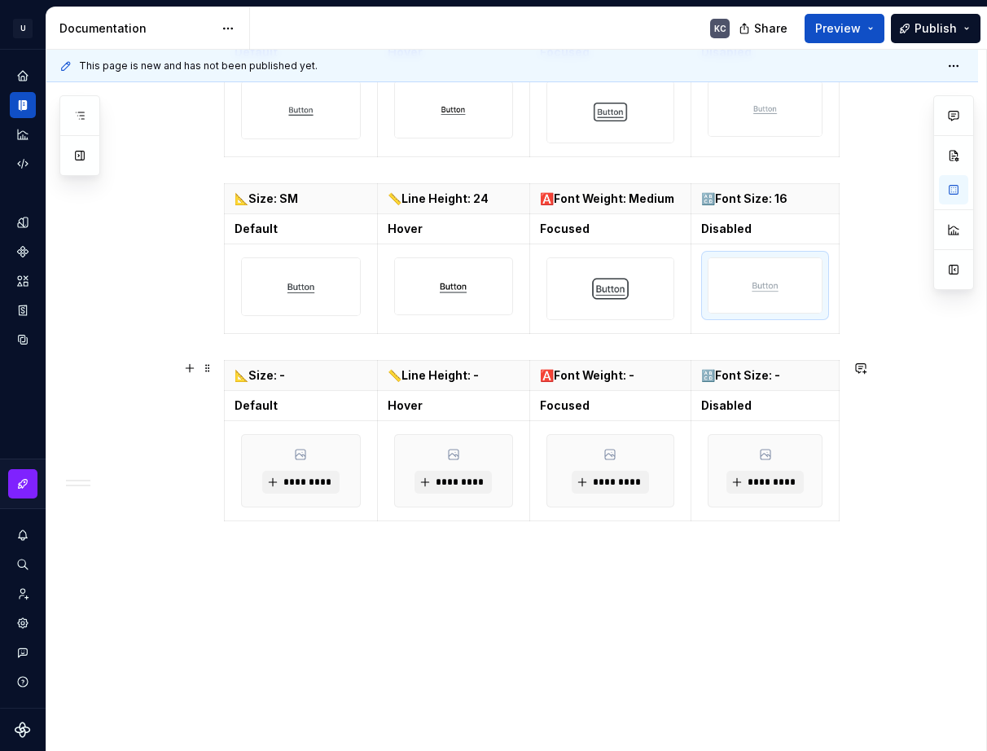
scroll to position [1586, 0]
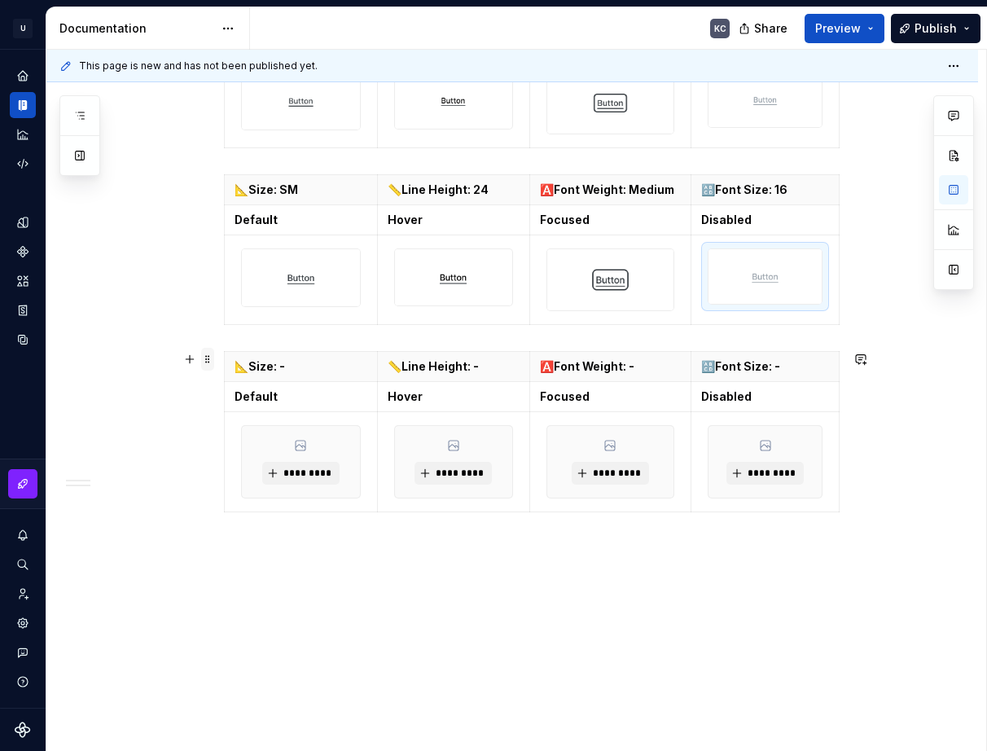
click at [204, 367] on span at bounding box center [207, 359] width 13 height 23
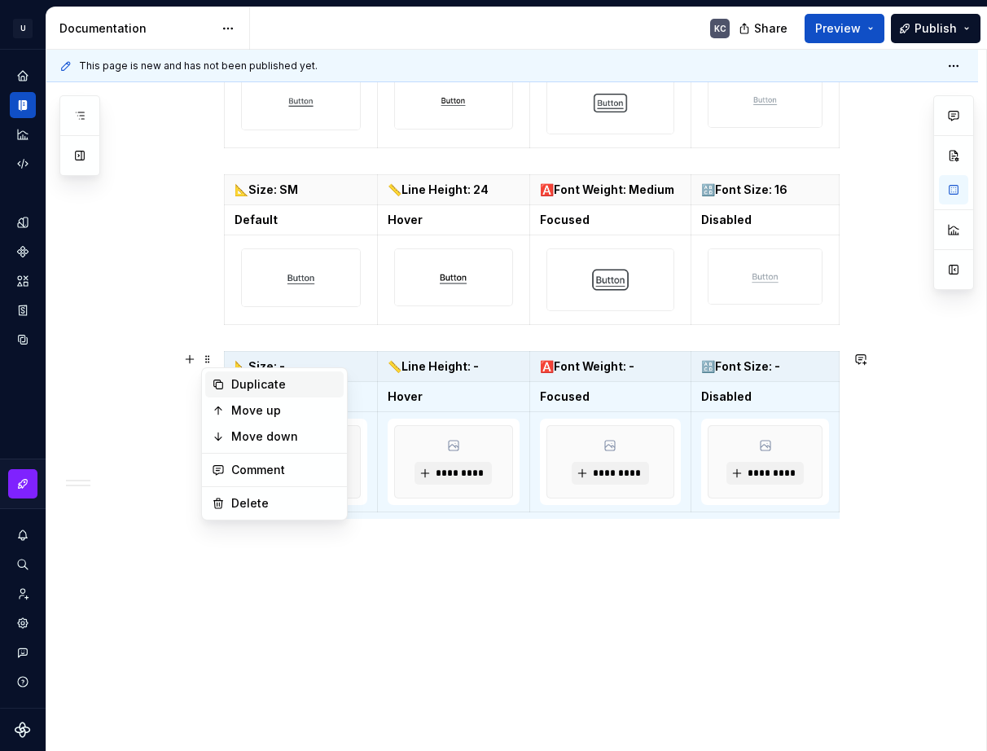
click at [234, 384] on div "Duplicate" at bounding box center [284, 384] width 106 height 16
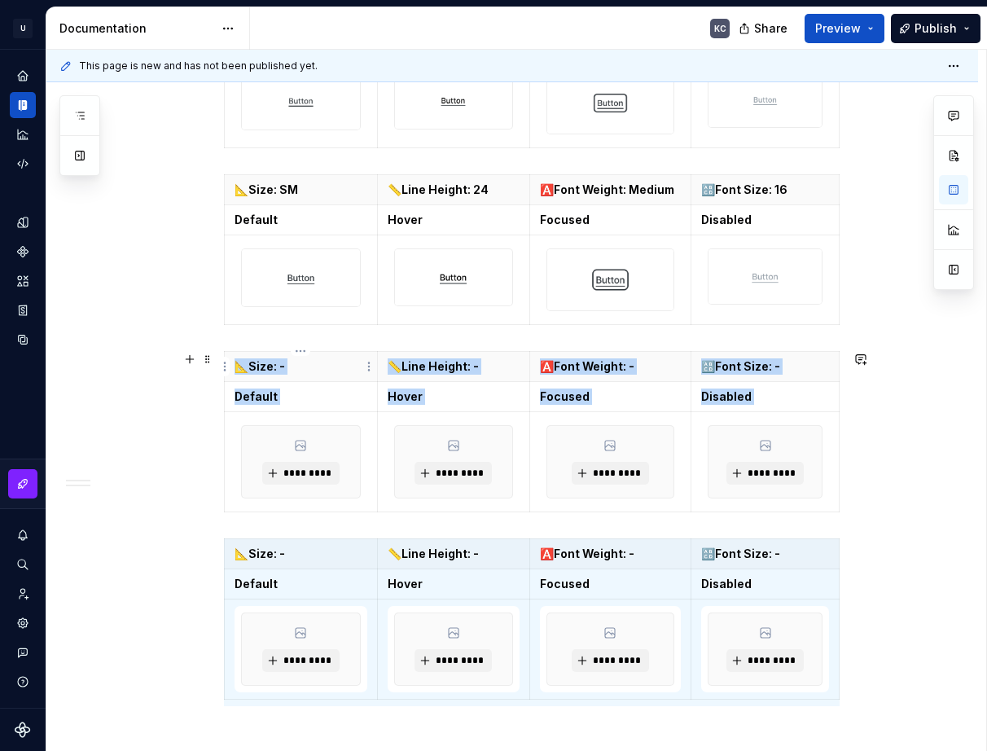
click at [310, 373] on p "📐Size: -" at bounding box center [301, 366] width 133 height 16
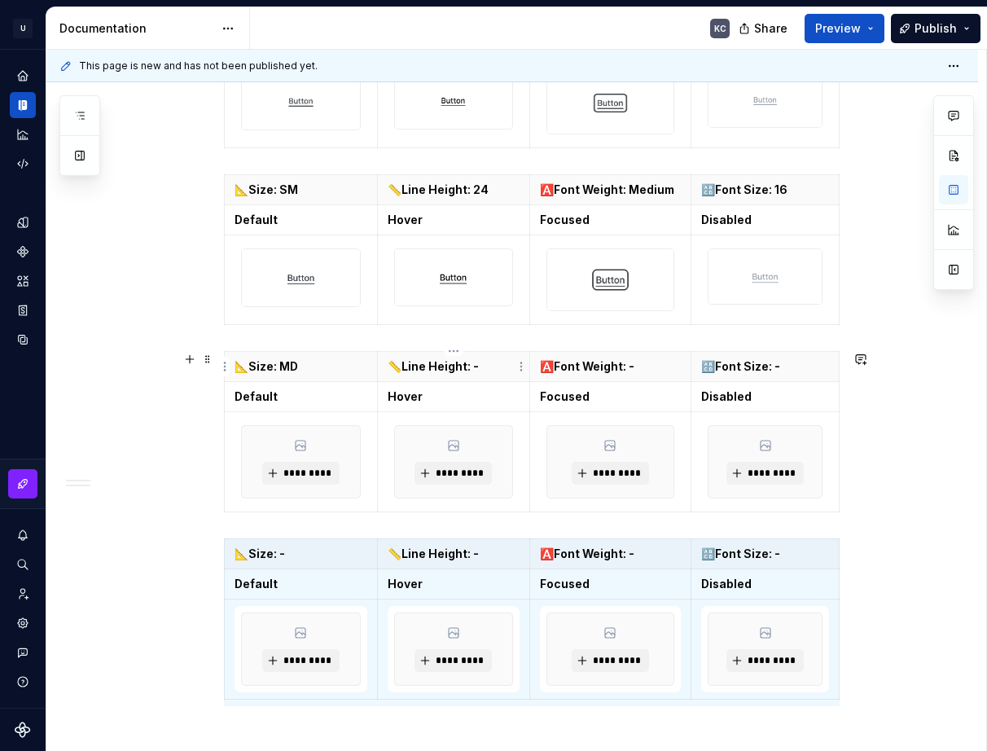
click at [490, 371] on p "📏Line Height: -" at bounding box center [454, 366] width 132 height 16
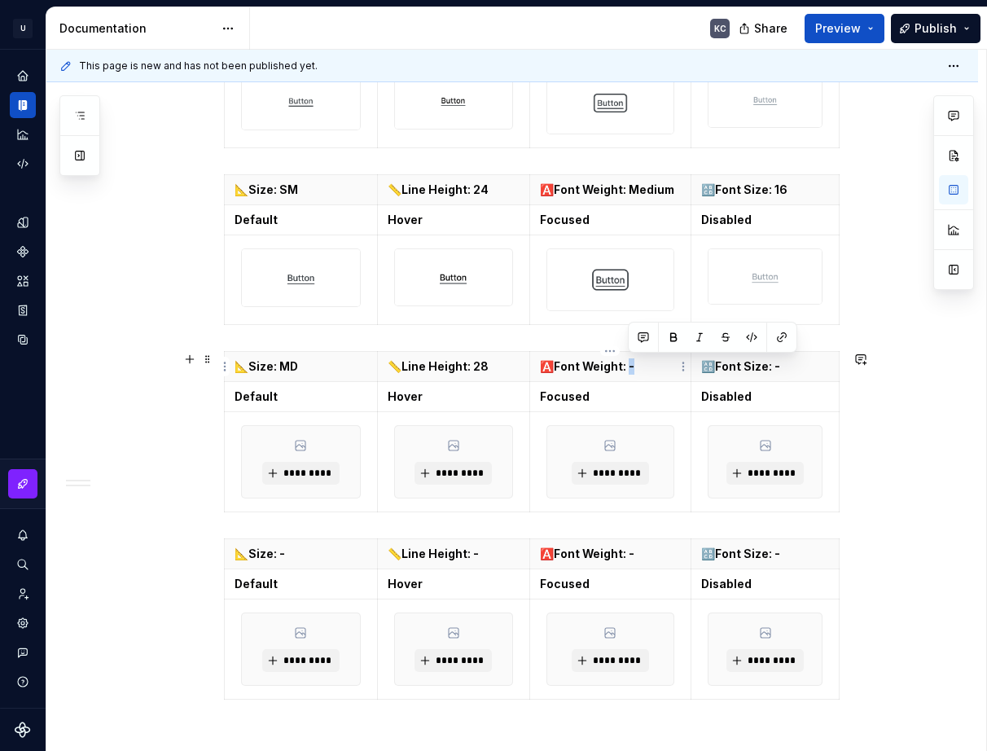
click at [627, 368] on p "🅰️Font Weight: -" at bounding box center [611, 366] width 142 height 16
click at [775, 366] on p "🔠Font Size: -" at bounding box center [765, 366] width 128 height 16
click at [305, 470] on span "*********" at bounding box center [308, 473] width 50 height 13
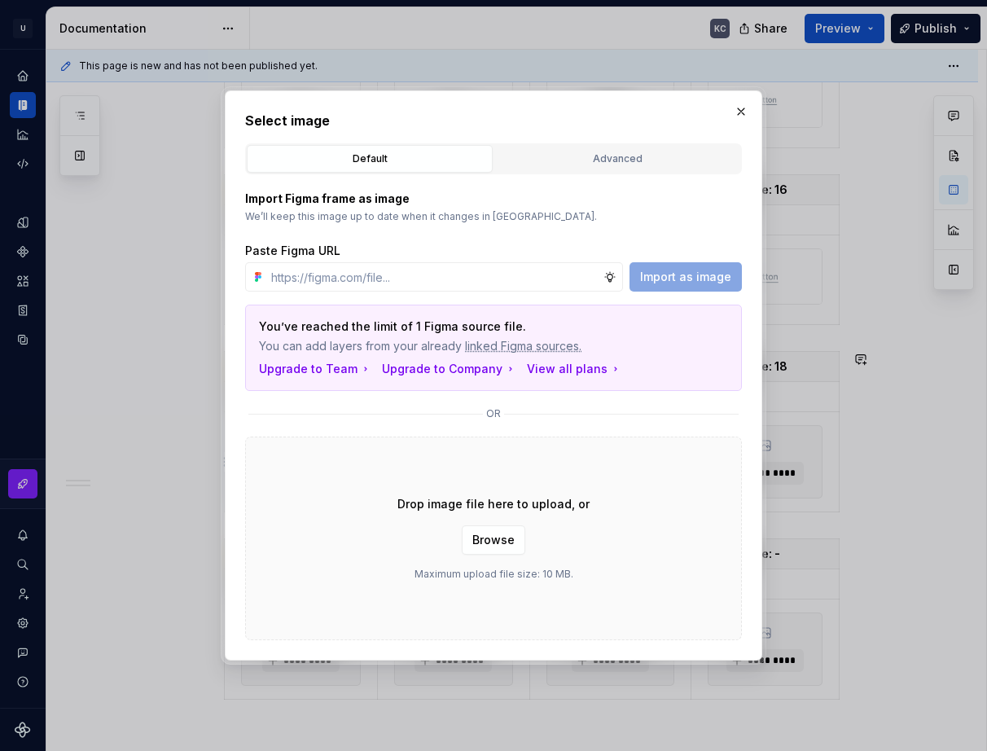
click at [476, 533] on span "Browse" at bounding box center [493, 540] width 42 height 16
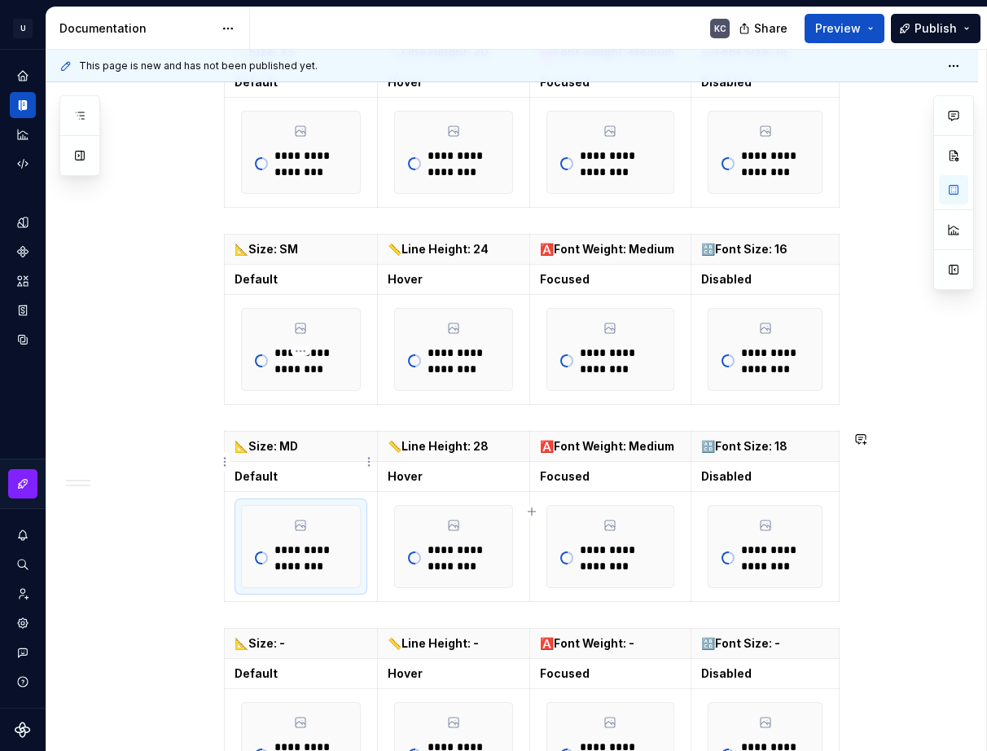
scroll to position [1626, 0]
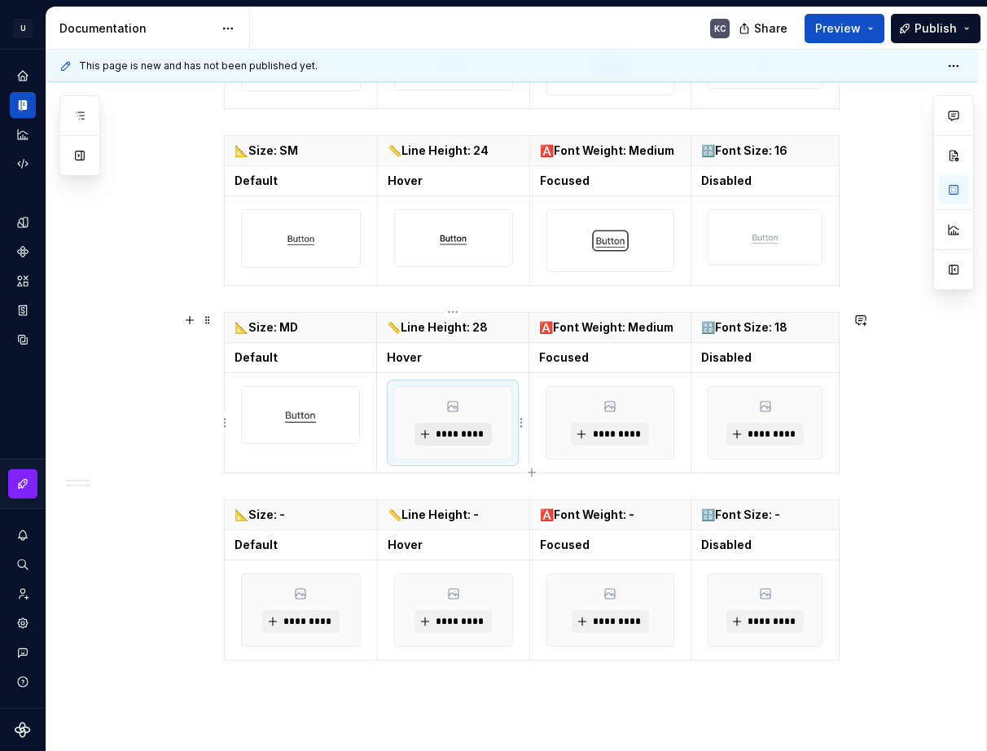
click at [459, 430] on span "*********" at bounding box center [460, 434] width 50 height 13
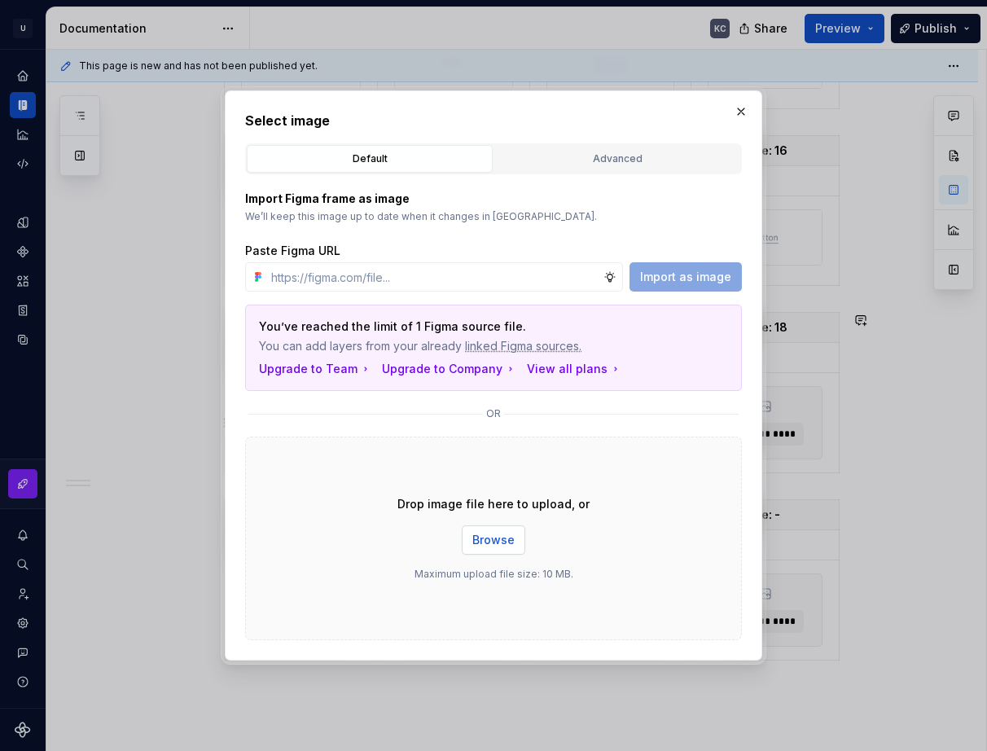
click at [488, 535] on span "Browse" at bounding box center [493, 540] width 42 height 16
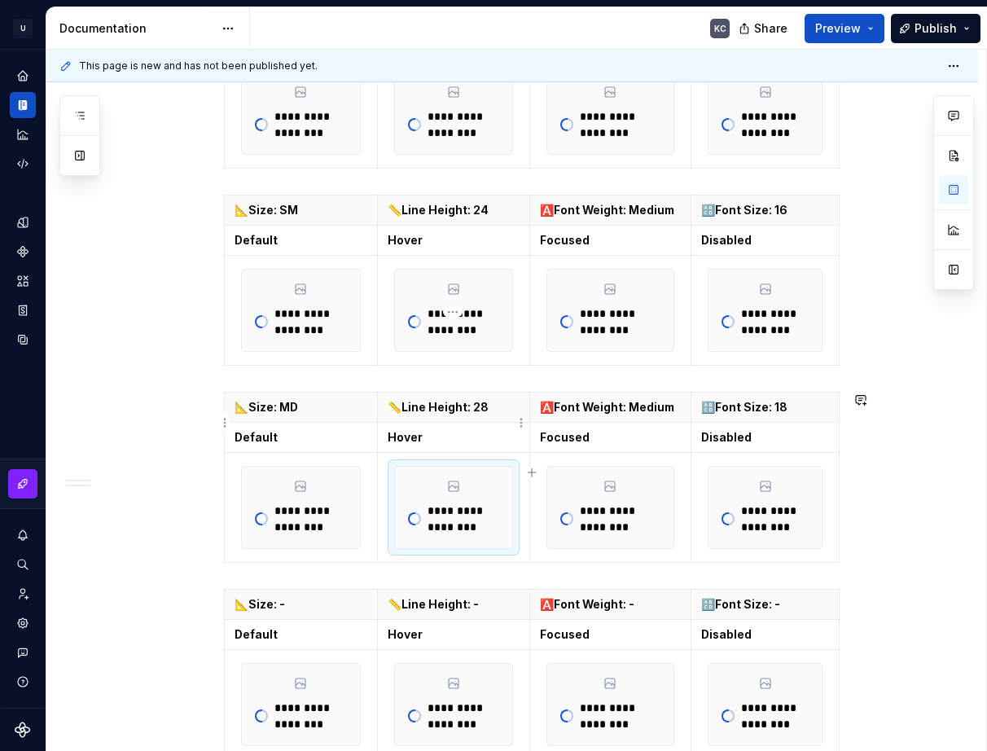
scroll to position [1685, 0]
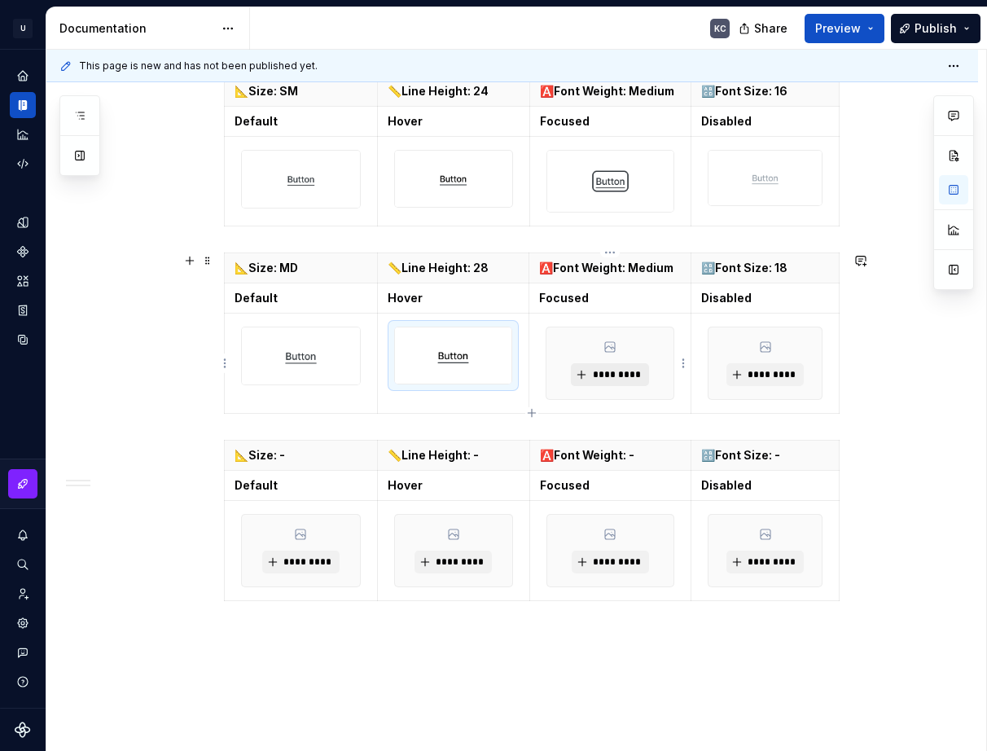
click at [610, 376] on span "*********" at bounding box center [616, 374] width 50 height 13
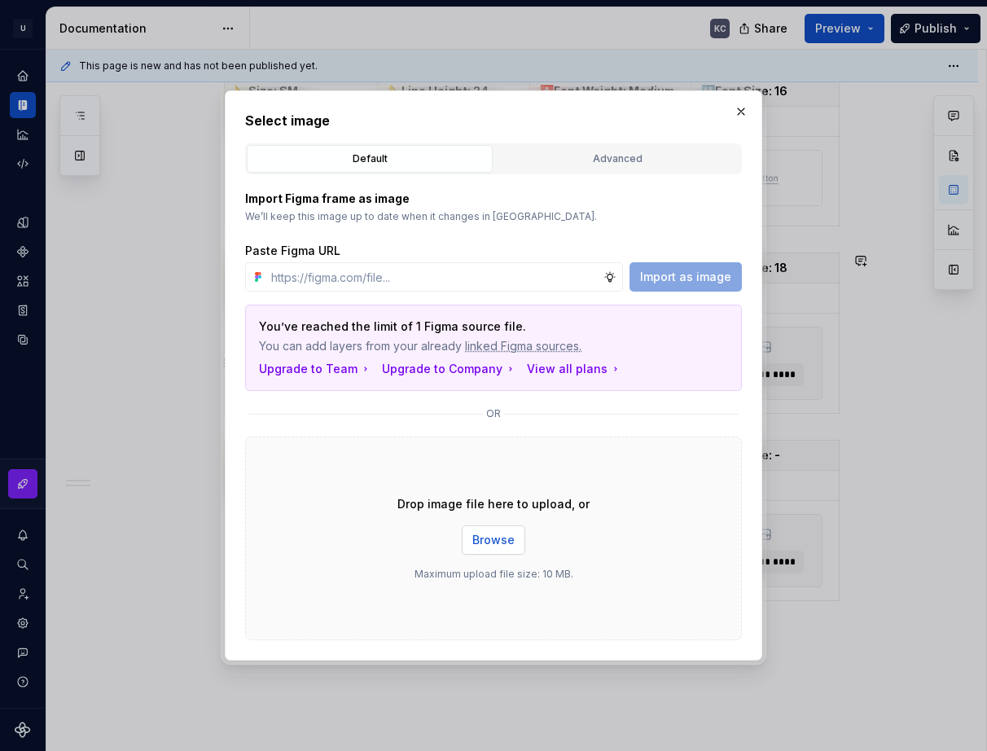
click at [515, 535] on button "Browse" at bounding box center [494, 539] width 64 height 29
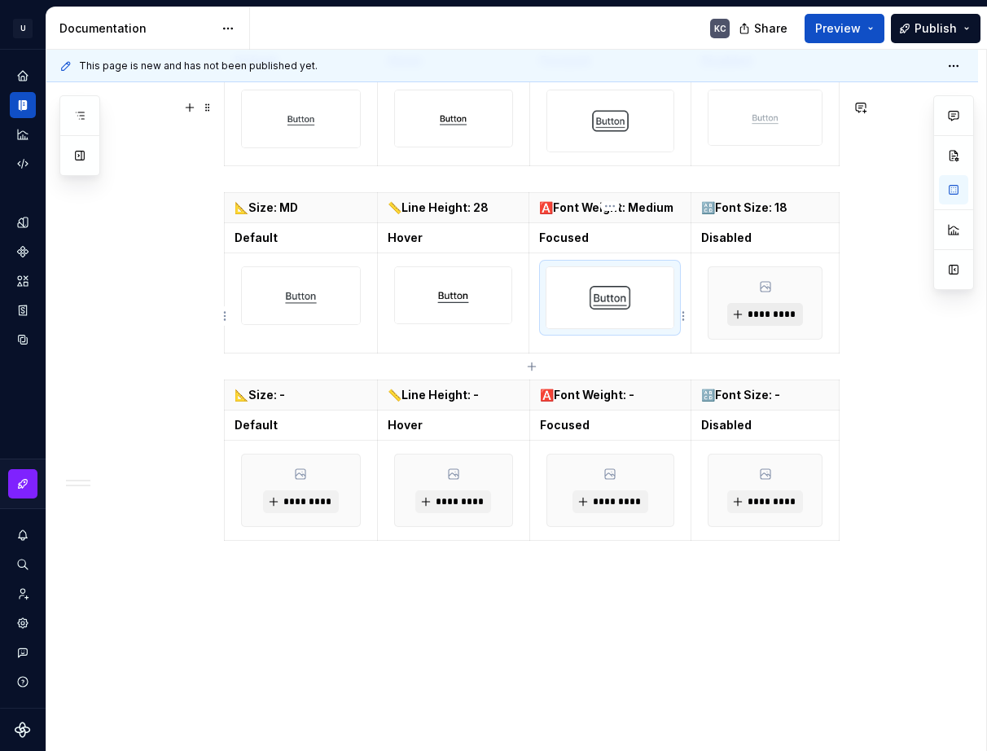
scroll to position [1639, 0]
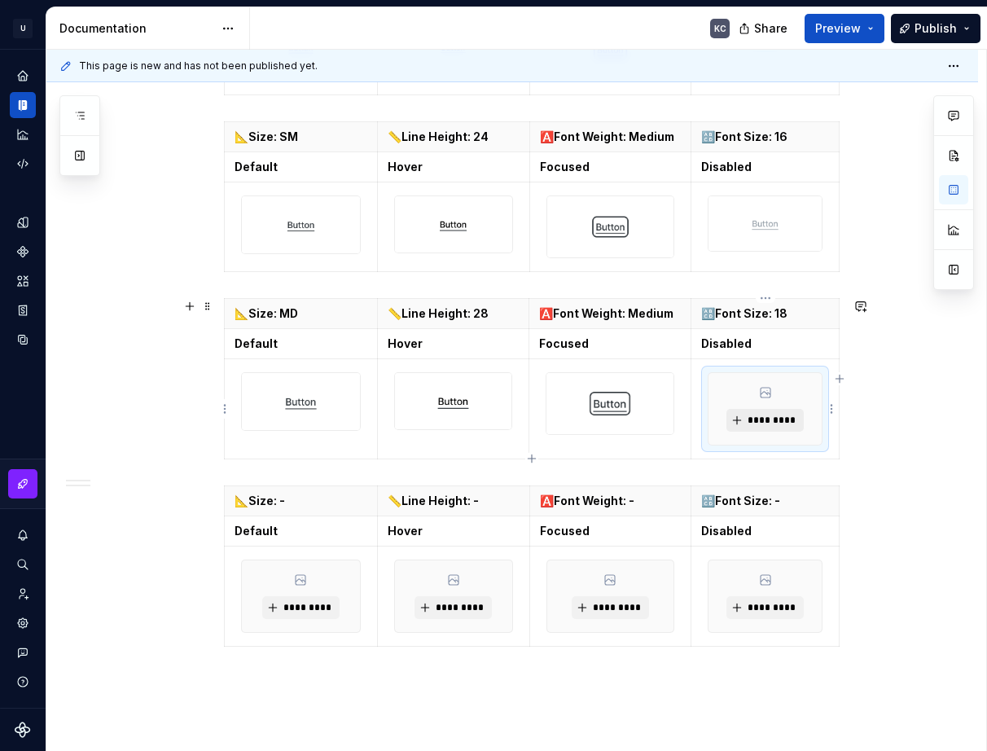
click at [752, 421] on span "*********" at bounding box center [772, 420] width 50 height 13
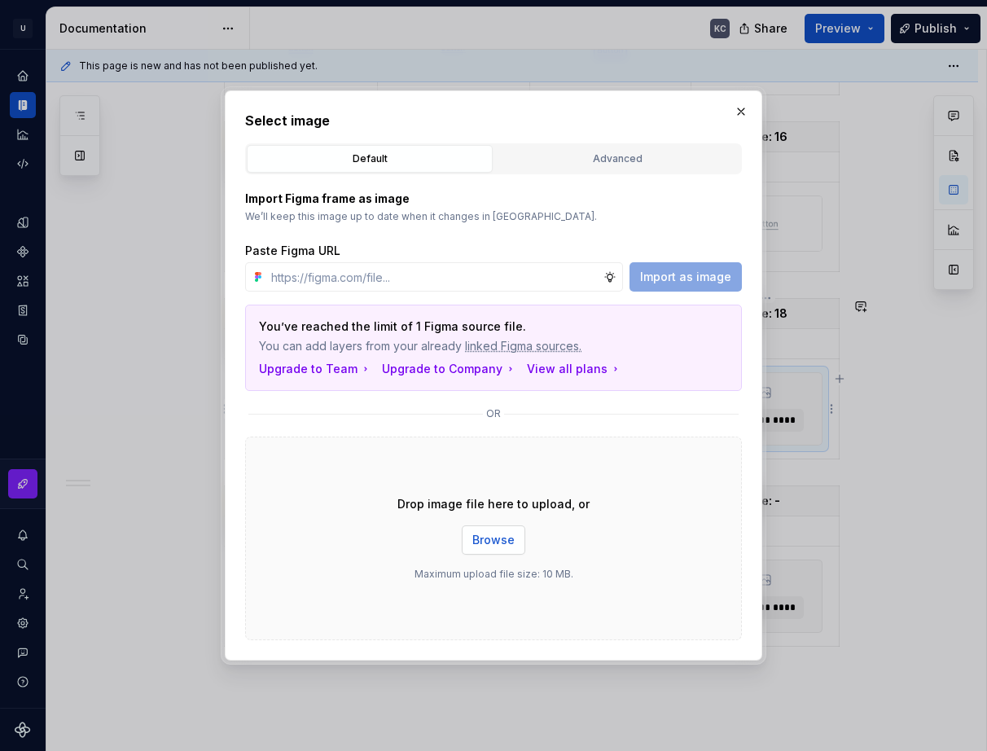
click at [490, 541] on span "Browse" at bounding box center [493, 540] width 42 height 16
click at [739, 107] on button "button" at bounding box center [741, 111] width 23 height 23
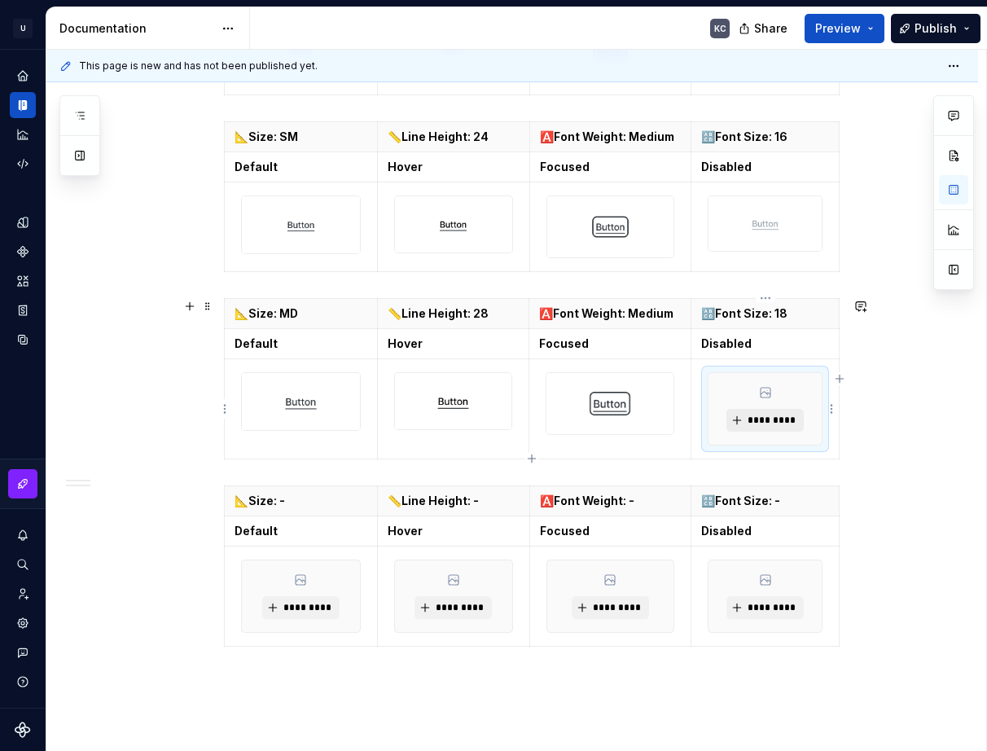
click at [766, 423] on span "*********" at bounding box center [772, 420] width 50 height 13
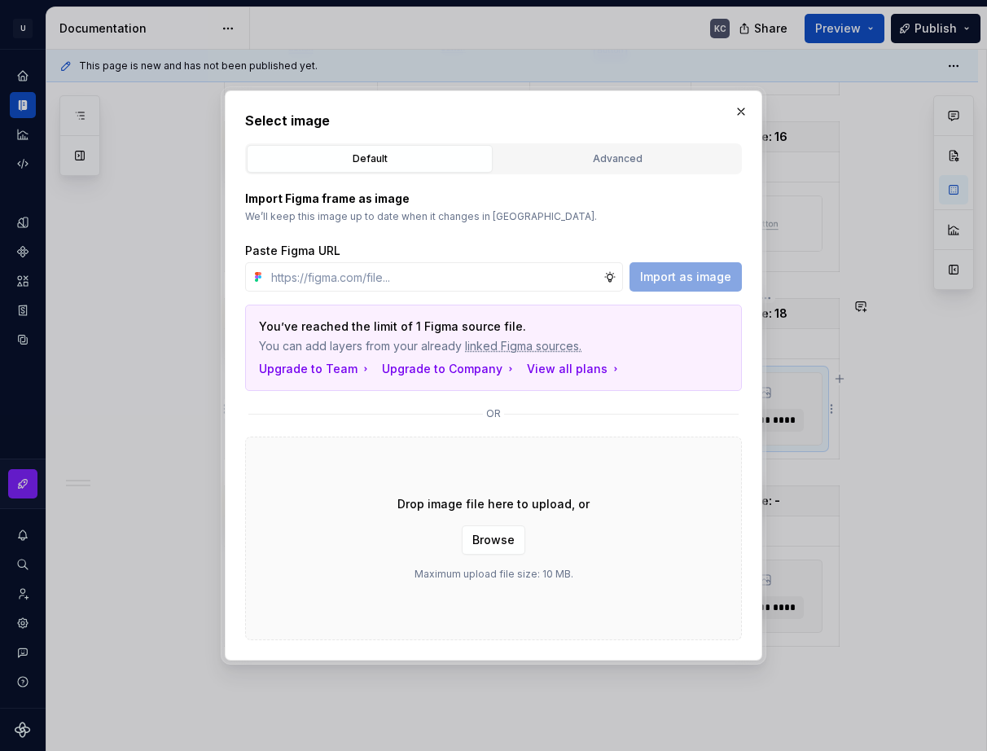
click at [516, 544] on button "Browse" at bounding box center [494, 539] width 64 height 29
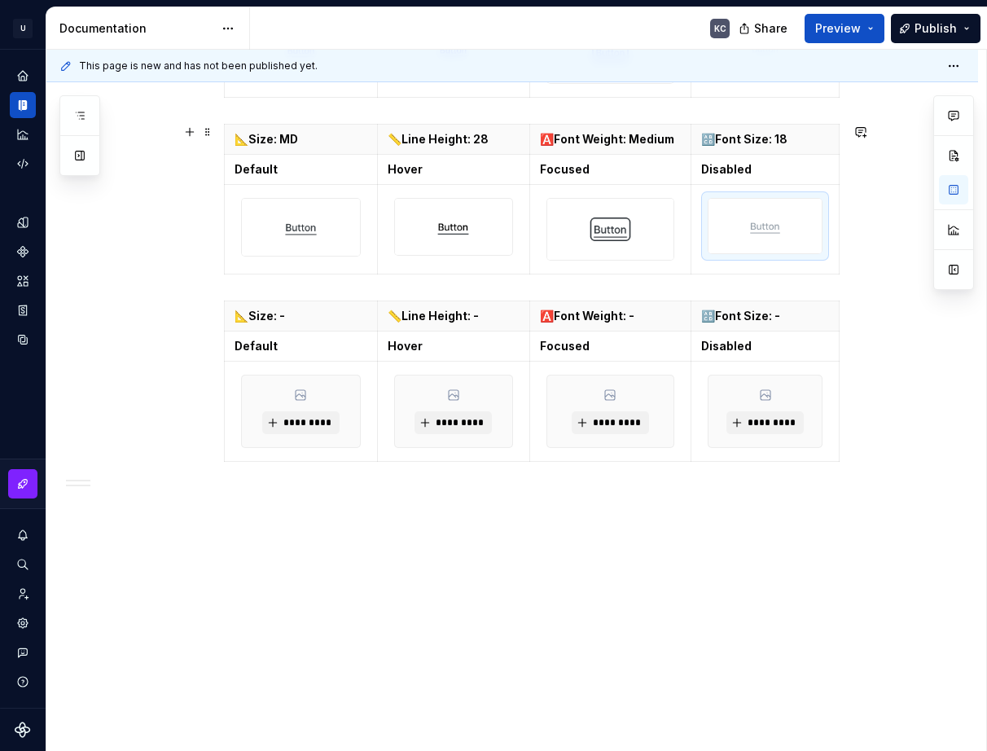
scroll to position [1814, 0]
click at [300, 318] on p "📐Size: -" at bounding box center [301, 315] width 133 height 16
click at [309, 419] on span "*********" at bounding box center [308, 421] width 50 height 13
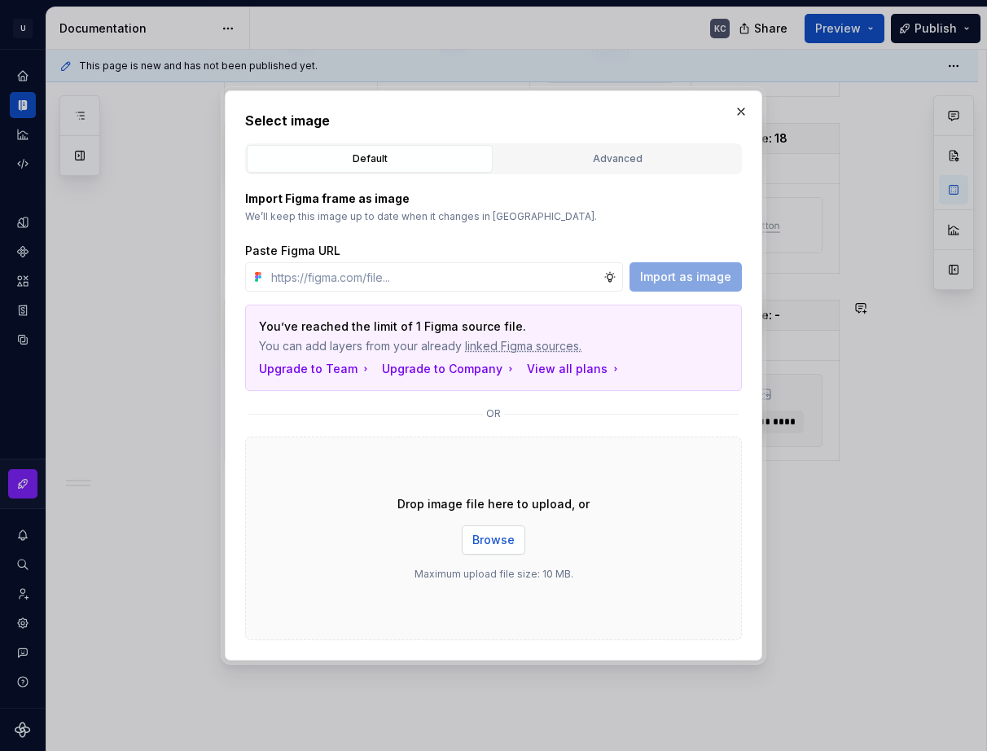
click at [498, 541] on span "Browse" at bounding box center [493, 540] width 42 height 16
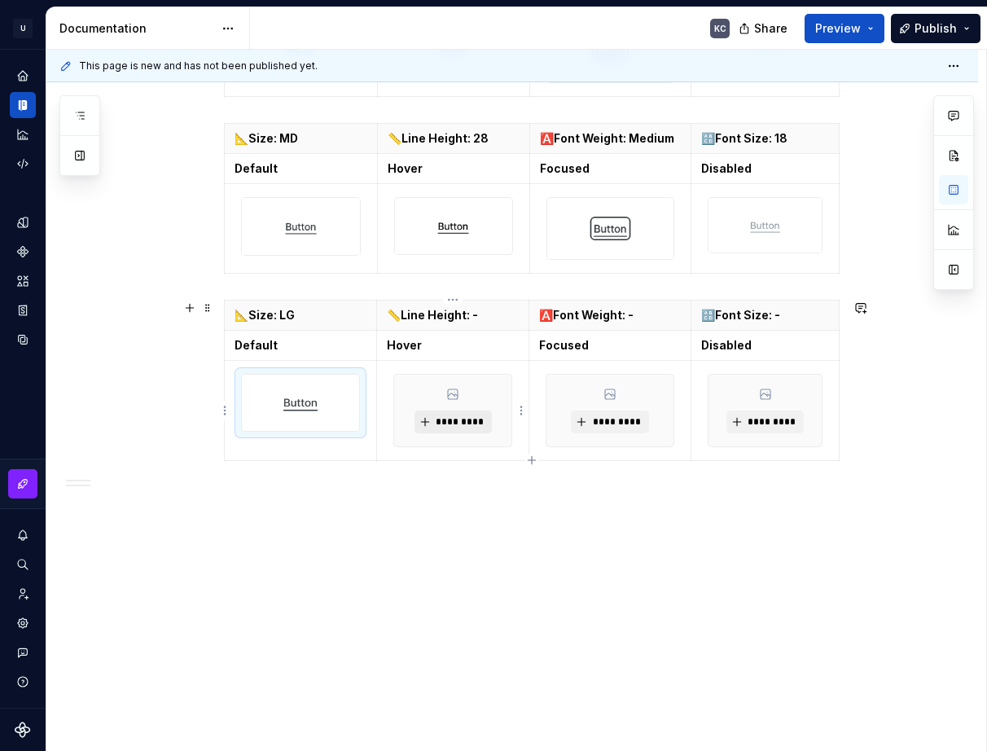
click at [463, 420] on span "*********" at bounding box center [460, 421] width 50 height 13
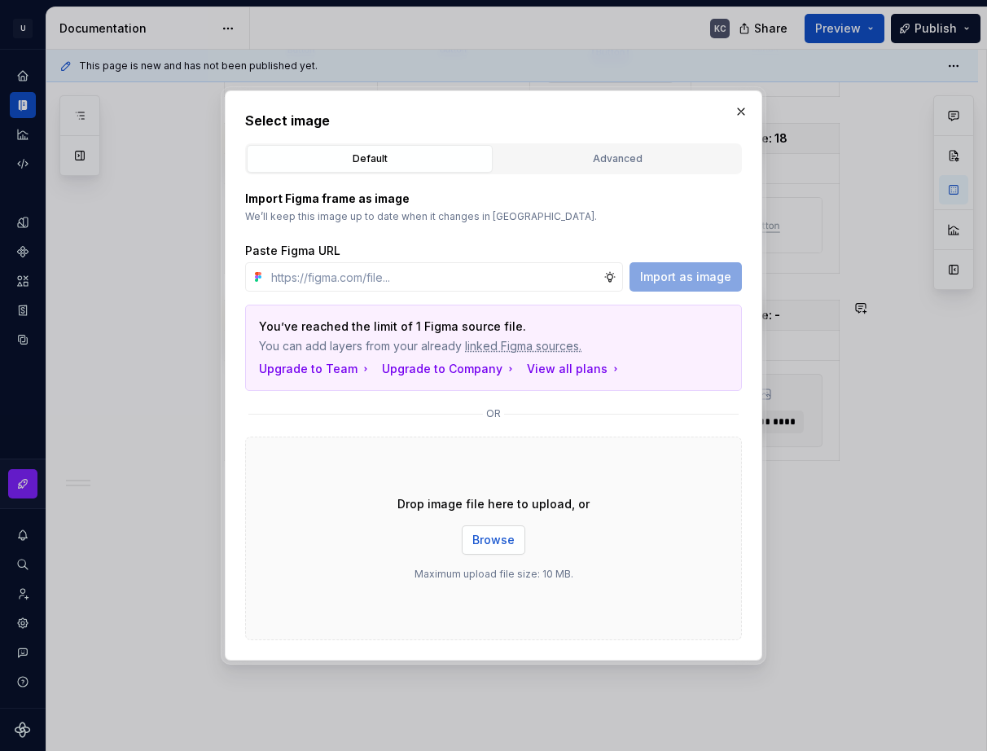
click at [488, 547] on button "Browse" at bounding box center [494, 539] width 64 height 29
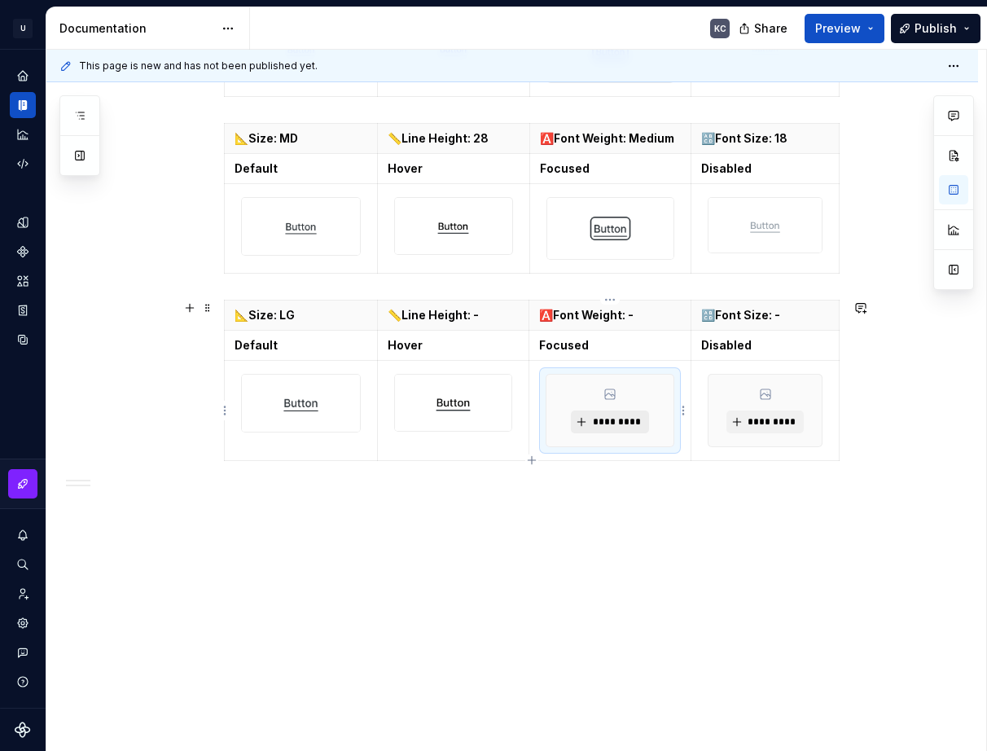
click at [634, 419] on span "*********" at bounding box center [616, 421] width 50 height 13
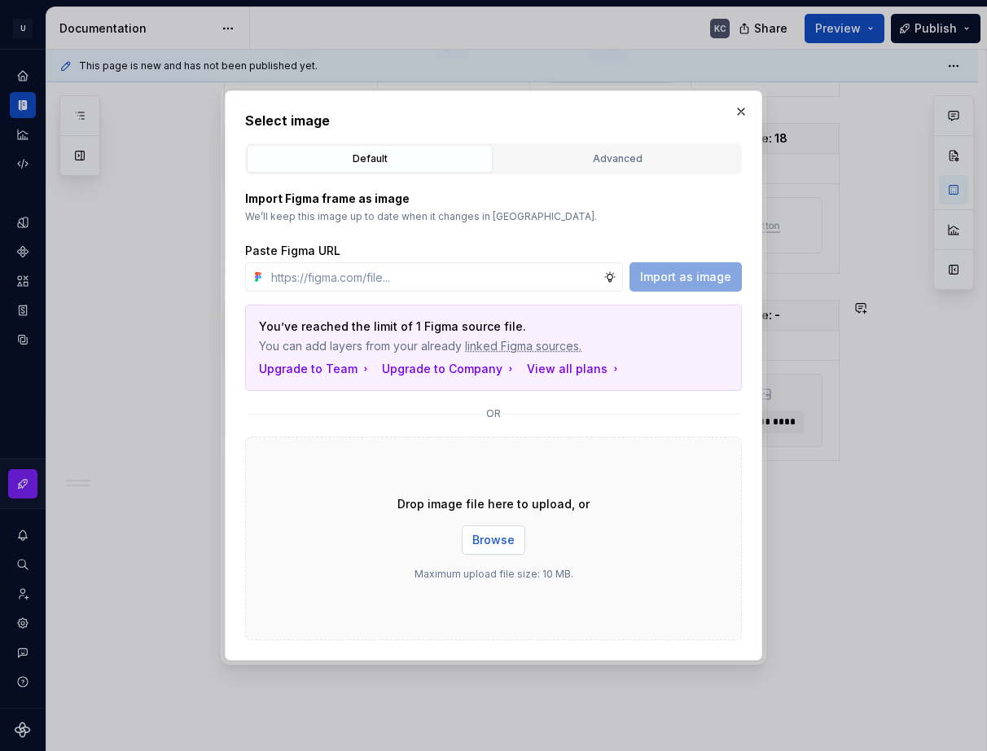
click at [480, 539] on span "Browse" at bounding box center [493, 540] width 42 height 16
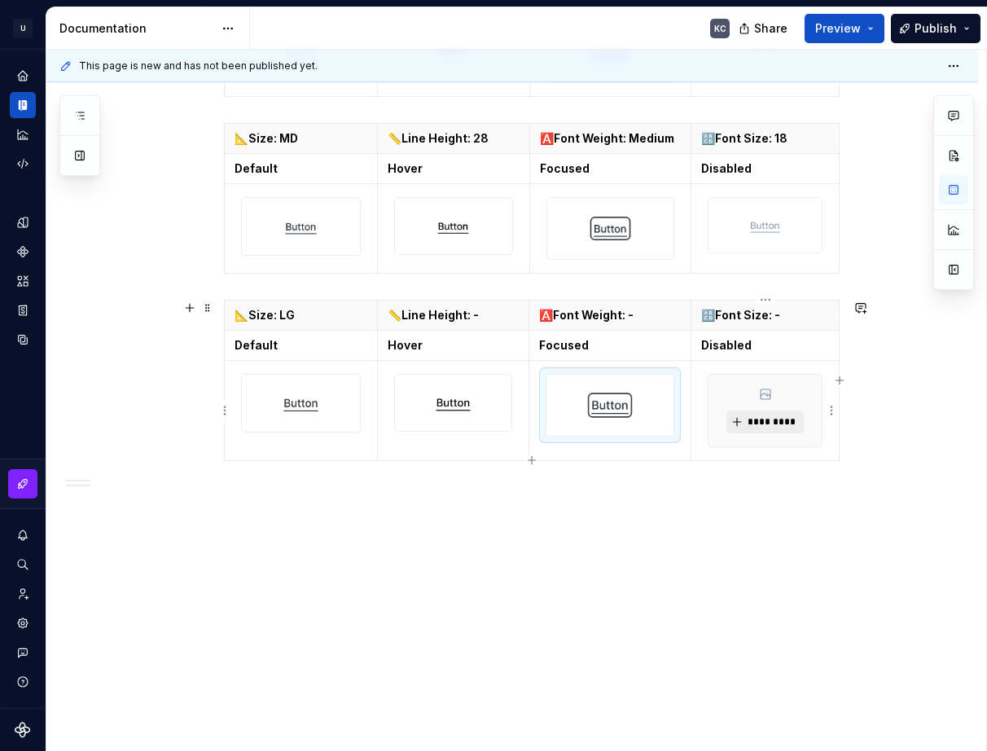
click at [783, 415] on span "*********" at bounding box center [772, 421] width 50 height 13
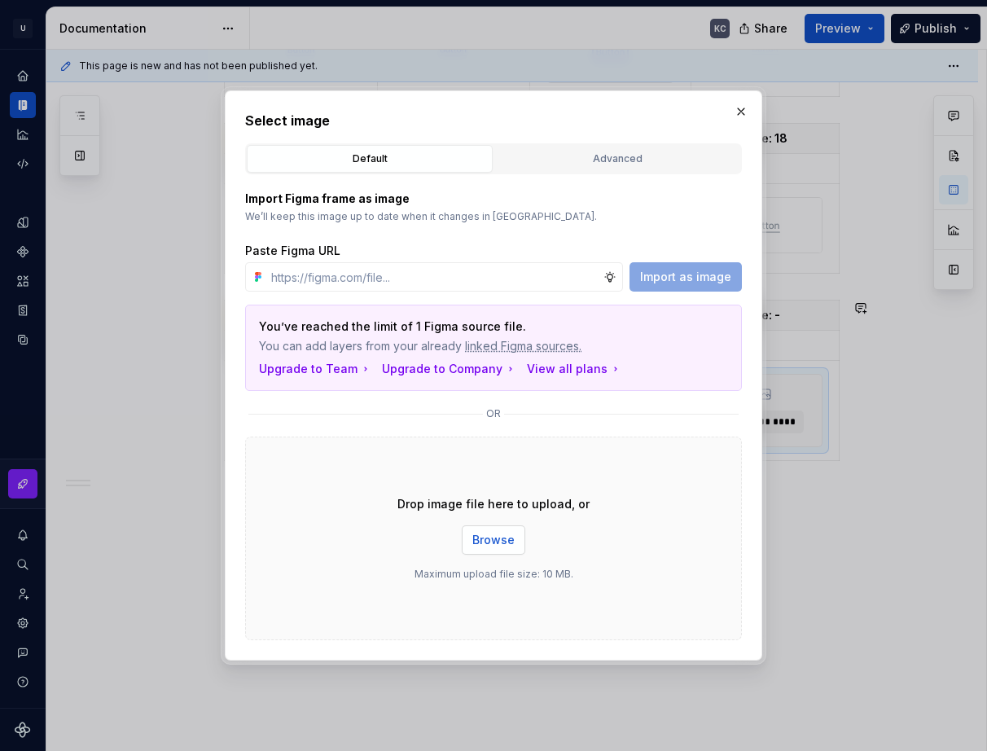
click at [507, 550] on button "Browse" at bounding box center [494, 539] width 64 height 29
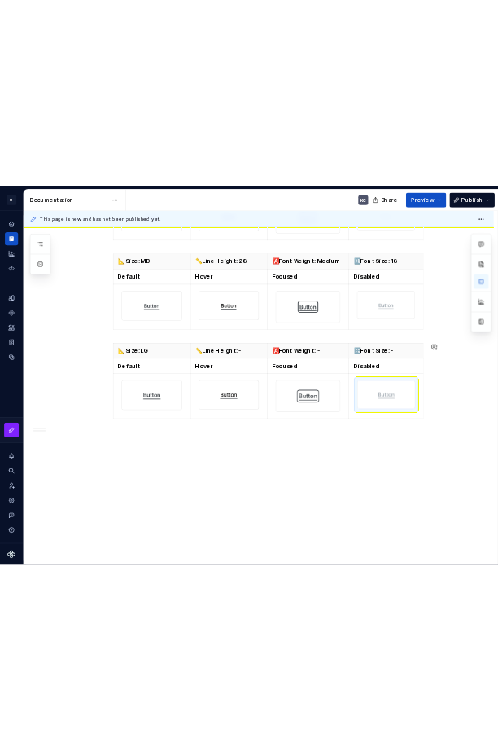
scroll to position [1803, 0]
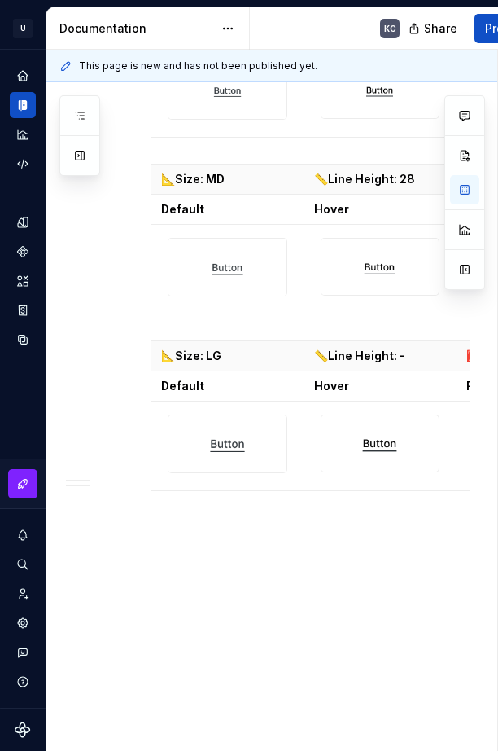
type textarea "*"
